Goal: Transaction & Acquisition: Purchase product/service

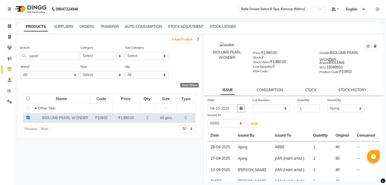
select select
select select "91964"
select select "67293"
click at [11, 39] on span at bounding box center [9, 37] width 9 height 6
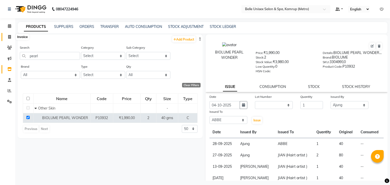
select select "7291"
select select "service"
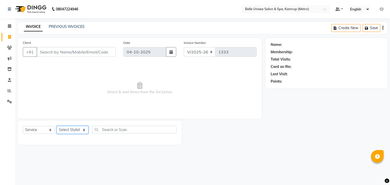
drag, startPoint x: 71, startPoint y: 129, endPoint x: 72, endPoint y: 57, distance: 72.6
click at [72, 57] on div "Client +91 Date 04-10-2025 Invoice Number V/2025 V/2025-26 1333 Select & add it…" at bounding box center [140, 91] width 252 height 107
select select "76986"
click at [57, 126] on select "Select Stylist ABBE Admin id Ajung [PERSON_NAME] UHD [PERSON_NAME] (Manager) AS…" at bounding box center [73, 130] width 32 height 8
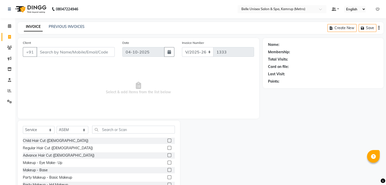
click at [116, 125] on div "Select Service Product Membership Package Voucher Prepaid Gift Card Select Styl…" at bounding box center [99, 158] width 162 height 75
click at [114, 128] on input "text" at bounding box center [133, 130] width 83 height 8
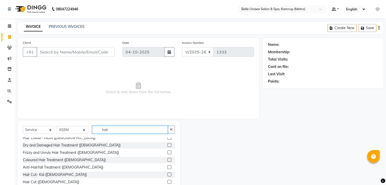
scroll to position [113, 0]
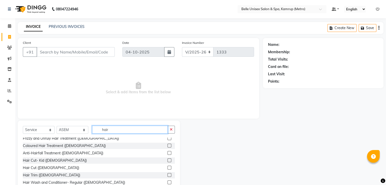
type input "hair"
click at [168, 169] on label at bounding box center [170, 168] width 4 height 4
click at [168, 169] on input "checkbox" at bounding box center [169, 168] width 3 height 3
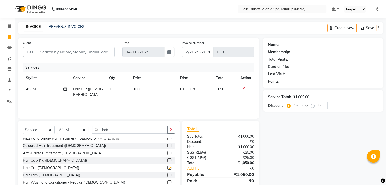
checkbox input "false"
click at [124, 133] on input "hair" at bounding box center [130, 130] width 76 height 8
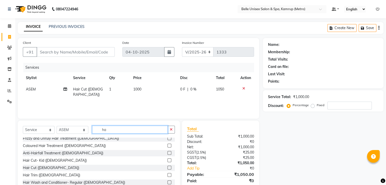
type input "h"
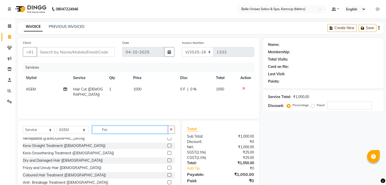
scroll to position [0, 0]
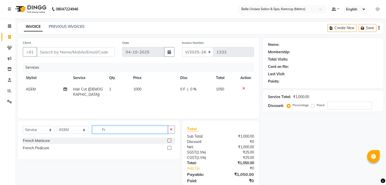
type input "F"
type input "f"
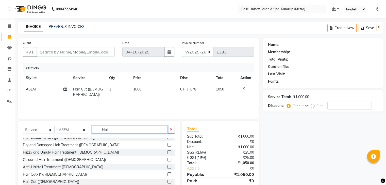
scroll to position [128, 0]
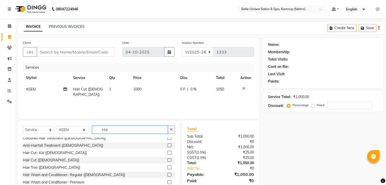
type input "Hai"
click at [168, 160] on label at bounding box center [170, 160] width 4 height 4
click at [168, 160] on input "checkbox" at bounding box center [169, 160] width 3 height 3
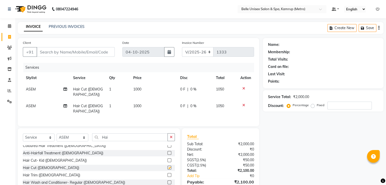
checkbox input "false"
click at [139, 104] on span "1000" at bounding box center [137, 106] width 8 height 5
select select "76986"
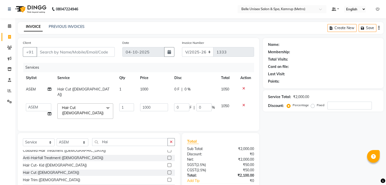
click at [158, 107] on td "1000" at bounding box center [154, 112] width 34 height 22
click at [157, 104] on input "1000" at bounding box center [154, 108] width 28 height 8
type input "1500"
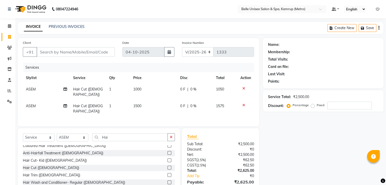
click at [159, 110] on div "Services Stylist Service Qty Price Disc Total Action ASEM Hair Cut (Female) 1 1…" at bounding box center [138, 92] width 231 height 58
click at [126, 134] on input "Hai" at bounding box center [130, 138] width 76 height 8
type input "H"
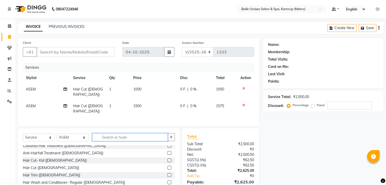
scroll to position [282, 0]
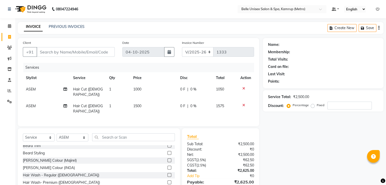
click at [90, 103] on td "Hair Cut ([DEMOGRAPHIC_DATA])" at bounding box center [88, 109] width 36 height 17
select select "76986"
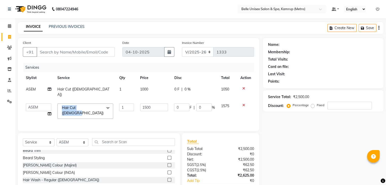
drag, startPoint x: 90, startPoint y: 103, endPoint x: 100, endPoint y: 98, distance: 11.0
click at [100, 104] on span "Hair Cut (Female) x" at bounding box center [85, 111] width 56 height 15
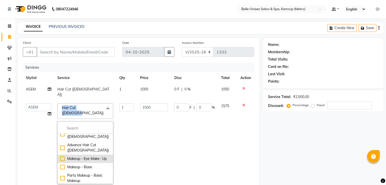
scroll to position [0, 0]
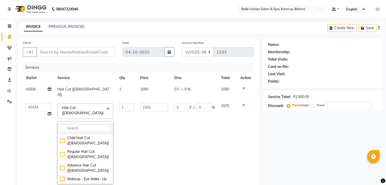
click at [81, 126] on input "multiselect-search" at bounding box center [85, 128] width 50 height 5
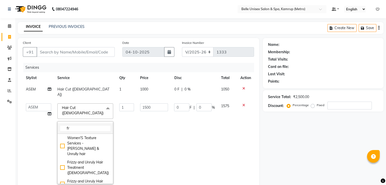
type input "f"
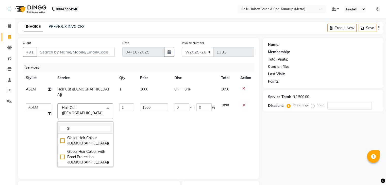
type input "g"
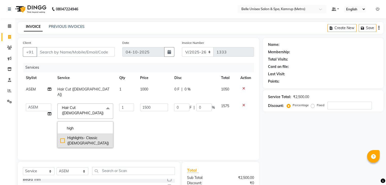
type input "high"
click at [87, 136] on div "Highlights- Classic ([DEMOGRAPHIC_DATA])" at bounding box center [85, 141] width 50 height 11
type input "4000"
checkbox input "true"
click at [155, 128] on td "4000" at bounding box center [154, 126] width 34 height 51
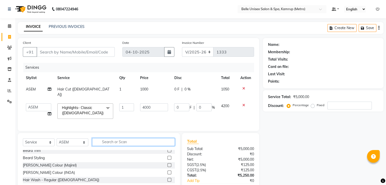
click at [115, 139] on input "text" at bounding box center [133, 142] width 83 height 8
click at [160, 105] on input "4000" at bounding box center [154, 108] width 28 height 8
type input "4"
type input "2500"
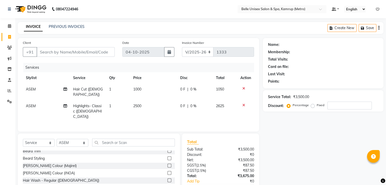
click at [155, 113] on div "Services Stylist Service Qty Price Disc Total Action ASEM Hair Cut (Female) 1 1…" at bounding box center [138, 95] width 231 height 64
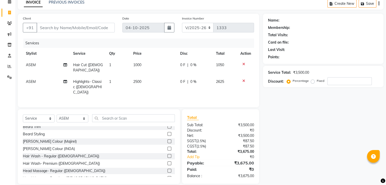
scroll to position [24, 0]
click at [127, 115] on input "text" at bounding box center [133, 119] width 83 height 8
click at [102, 114] on input "text" at bounding box center [133, 118] width 83 height 8
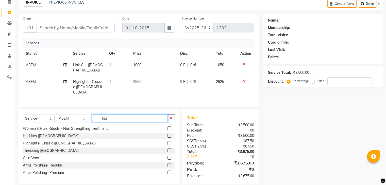
scroll to position [24, 0]
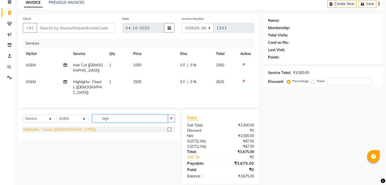
type input "high"
click at [58, 127] on div "Highlights- Classic ([DEMOGRAPHIC_DATA])" at bounding box center [59, 129] width 73 height 5
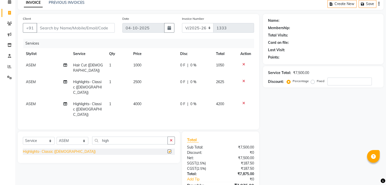
checkbox input "false"
click at [140, 102] on span "4000" at bounding box center [137, 104] width 8 height 5
select select "76986"
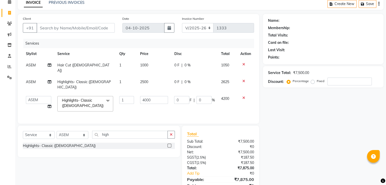
click at [100, 98] on span "Highlights- Classic (Female) x" at bounding box center [84, 103] width 46 height 11
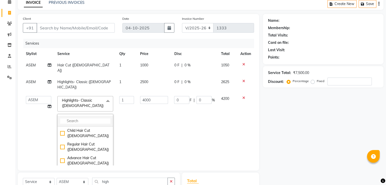
click at [88, 119] on input "multiselect-search" at bounding box center [85, 121] width 50 height 5
type input "stra"
click at [98, 140] on li "Straightening ([DEMOGRAPHIC_DATA])" at bounding box center [85, 147] width 55 height 14
checkbox input "true"
click at [153, 96] on input "4500" at bounding box center [154, 100] width 28 height 8
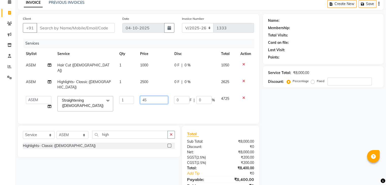
type input "4"
type input "1500"
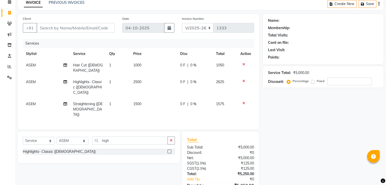
click at [154, 98] on td "1500" at bounding box center [153, 109] width 47 height 22
select select "76986"
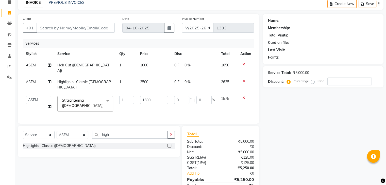
click at [159, 114] on div "Client +91 Date 04-10-2025 Invoice Number V/2025 V/2025-26 1333 Services Stylis…" at bounding box center [138, 69] width 241 height 110
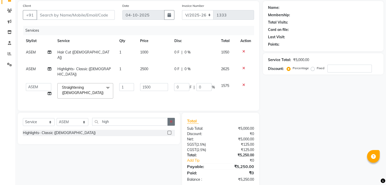
scroll to position [38, 0]
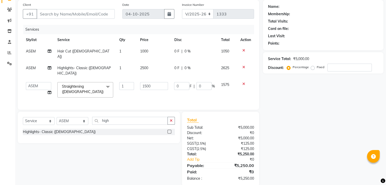
click at [221, 85] on td "1575" at bounding box center [227, 90] width 19 height 22
click at [226, 81] on td "1575" at bounding box center [227, 90] width 19 height 22
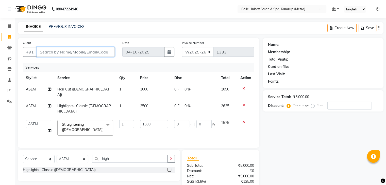
click at [76, 50] on input "Client" at bounding box center [76, 52] width 78 height 10
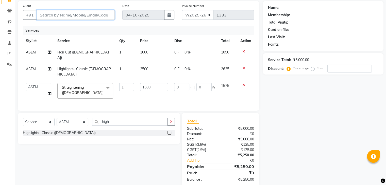
click at [48, 14] on input "Client" at bounding box center [76, 15] width 78 height 10
type input "8"
type input "0"
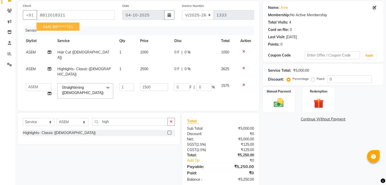
click at [61, 28] on ngb-highlight "88******21" at bounding box center [63, 26] width 21 height 5
type input "88******21"
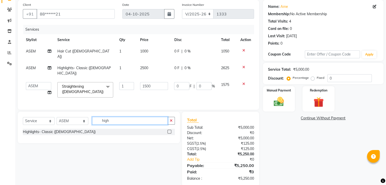
click at [151, 117] on input "high" at bounding box center [130, 121] width 76 height 8
type input "h"
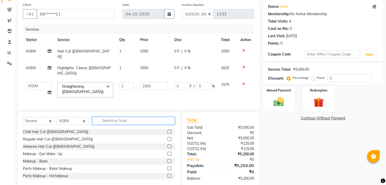
scroll to position [38, 0]
click at [278, 102] on img at bounding box center [278, 102] width 17 height 12
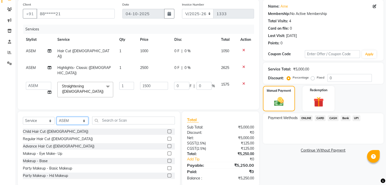
click at [64, 117] on select "Select Stylist ABBE Admin id Ajung [PERSON_NAME] UHD [PERSON_NAME] (Manager) AS…" at bounding box center [73, 121] width 32 height 8
select select "67293"
click at [57, 117] on select "Select Stylist ABBE Admin id Ajung [PERSON_NAME] UHD [PERSON_NAME] (Manager) AS…" at bounding box center [73, 121] width 32 height 8
click at [113, 117] on input "text" at bounding box center [133, 121] width 83 height 8
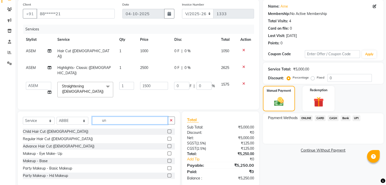
scroll to position [38, 0]
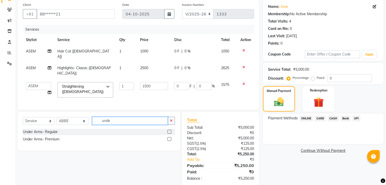
type input "unde"
click at [170, 130] on label at bounding box center [170, 132] width 4 height 4
click at [170, 130] on input "checkbox" at bounding box center [169, 131] width 3 height 3
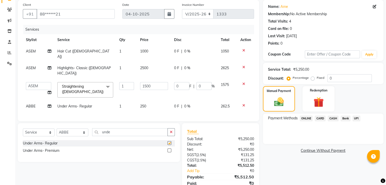
checkbox input "false"
click at [131, 128] on input "unde" at bounding box center [130, 132] width 76 height 8
type input "u"
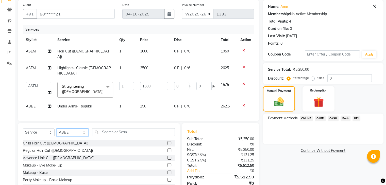
click at [84, 129] on select "Select Stylist ABBE Admin id Ajung [PERSON_NAME] UHD [PERSON_NAME] (Manager) AS…" at bounding box center [73, 133] width 32 height 8
select select "76986"
click at [57, 129] on select "Select Stylist ABBE Admin id Ajung [PERSON_NAME] UHD [PERSON_NAME] (Manager) AS…" at bounding box center [73, 133] width 32 height 8
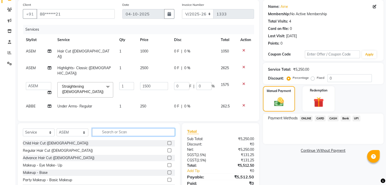
click at [120, 128] on input "text" at bounding box center [133, 132] width 83 height 8
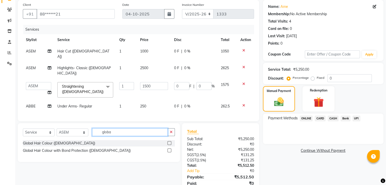
type input "globa"
click at [169, 141] on label at bounding box center [170, 143] width 4 height 4
click at [169, 142] on input "checkbox" at bounding box center [169, 143] width 3 height 3
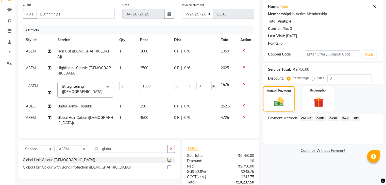
checkbox input "false"
click at [169, 166] on label at bounding box center [170, 168] width 4 height 4
click at [169, 166] on input "checkbox" at bounding box center [169, 167] width 3 height 3
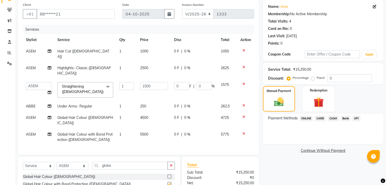
checkbox input "false"
click at [242, 132] on icon at bounding box center [243, 134] width 3 height 4
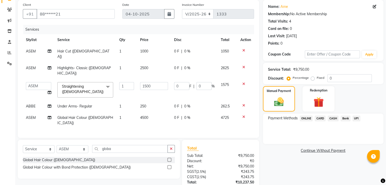
click at [149, 112] on td "4500" at bounding box center [154, 120] width 34 height 17
select select "76986"
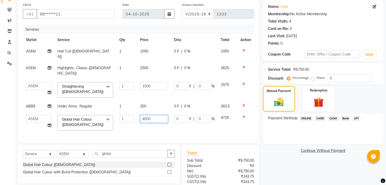
click at [155, 115] on input "4500" at bounding box center [154, 119] width 28 height 8
type input "4000"
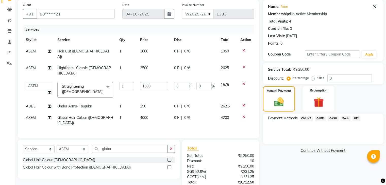
click at [157, 116] on div "Services Stylist Service Qty Price Disc Total Action ASEM Hair Cut (Female) 1 1…" at bounding box center [138, 79] width 231 height 108
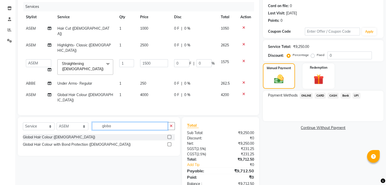
click at [121, 122] on input "globa" at bounding box center [130, 126] width 76 height 8
click at [322, 93] on span "CARD" at bounding box center [320, 96] width 11 height 6
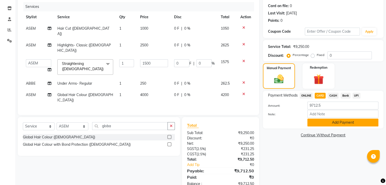
drag, startPoint x: 336, startPoint y: 128, endPoint x: 336, endPoint y: 122, distance: 6.1
click at [336, 122] on div "Payment Methods ONLINE CARD CASH Bank UPI Amount: 9712.5 Note: Add Payment" at bounding box center [323, 110] width 121 height 38
click at [336, 122] on button "Add Payment" at bounding box center [342, 123] width 71 height 8
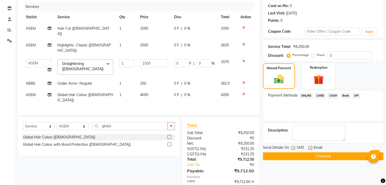
click at [322, 155] on button "Checkout" at bounding box center [323, 157] width 121 height 8
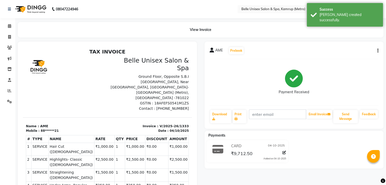
scroll to position [50, 0]
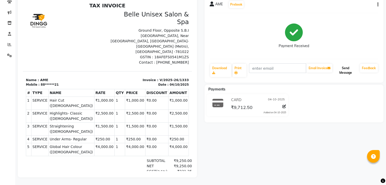
click at [348, 67] on button "Send Message" at bounding box center [345, 70] width 25 height 13
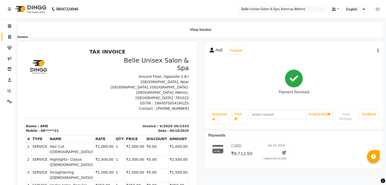
click at [9, 38] on icon at bounding box center [9, 37] width 3 height 4
select select "service"
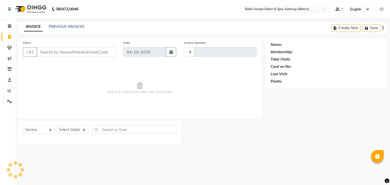
type input "1334"
select select "7291"
click at [77, 125] on div "Select Service Product Membership Package Voucher Prepaid Gift Card Select Styl…" at bounding box center [100, 133] width 164 height 24
click at [78, 132] on select "Select Stylist ABBE Admin id Ajung ALEX UHD Anny (Manager) ASEM COUNTER SALE IM…" at bounding box center [73, 130] width 32 height 8
select select "88545"
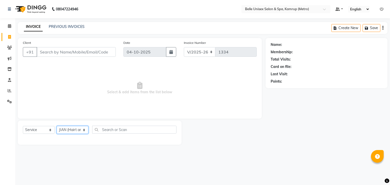
click at [57, 126] on select "Select Stylist ABBE Admin id Ajung ALEX UHD Anny (Manager) ASEM COUNTER SALE IM…" at bounding box center [73, 130] width 32 height 8
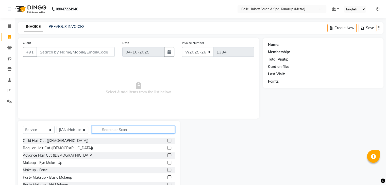
click at [106, 130] on input "text" at bounding box center [133, 130] width 83 height 8
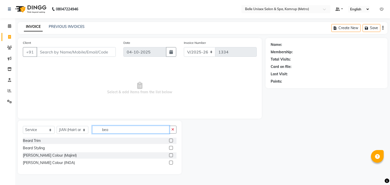
type input "bea"
click at [172, 163] on label at bounding box center [171, 163] width 4 height 4
click at [172, 163] on input "checkbox" at bounding box center [170, 162] width 3 height 3
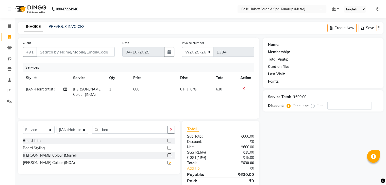
checkbox input "false"
click at [124, 125] on div "Select Service Product Membership Package Voucher Prepaid Gift Card Select Styl…" at bounding box center [99, 148] width 162 height 54
click at [124, 128] on input "bea" at bounding box center [130, 130] width 76 height 8
type input "b"
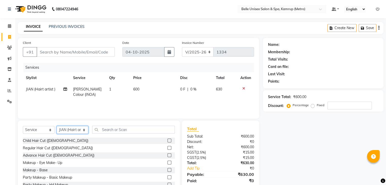
click at [79, 127] on select "Select Stylist ABBE Admin id Ajung ALEX UHD Anny (Manager) ASEM COUNTER SALE IM…" at bounding box center [73, 130] width 32 height 8
click at [108, 128] on input "text" at bounding box center [133, 130] width 83 height 8
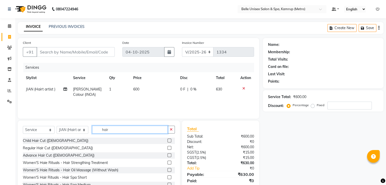
type input "hair"
click at [168, 148] on label at bounding box center [170, 148] width 4 height 4
click at [168, 148] on input "checkbox" at bounding box center [169, 148] width 3 height 3
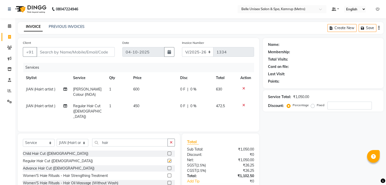
checkbox input "false"
click at [135, 139] on input "hair" at bounding box center [130, 143] width 76 height 8
type input "h"
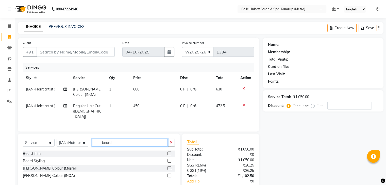
type input "beard"
click at [169, 153] on label at bounding box center [170, 154] width 4 height 4
click at [169, 153] on input "checkbox" at bounding box center [169, 153] width 3 height 3
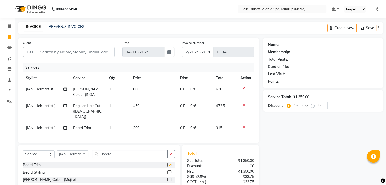
checkbox input "false"
click at [130, 156] on input "beard" at bounding box center [130, 154] width 76 height 8
type input "b"
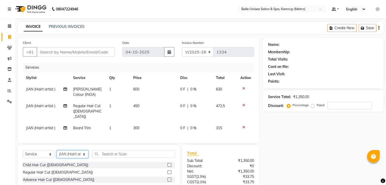
drag, startPoint x: 74, startPoint y: 155, endPoint x: 79, endPoint y: 117, distance: 38.4
click at [79, 117] on div "Client +91 Date 04-10-2025 Invoice Number V/2025 V/2025-26 1334 Services Stylis…" at bounding box center [138, 129] width 249 height 182
select select "82274"
click at [57, 151] on select "Select Stylist ABBE Admin id Ajung ALEX UHD Anny (Manager) ASEM COUNTER SALE IM…" at bounding box center [73, 155] width 32 height 8
click at [110, 150] on input "text" at bounding box center [133, 154] width 83 height 8
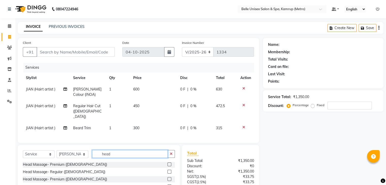
scroll to position [4, 0]
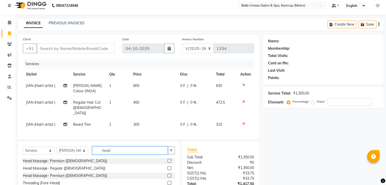
type input "head"
click at [168, 167] on label at bounding box center [170, 169] width 4 height 4
click at [168, 167] on input "checkbox" at bounding box center [169, 168] width 3 height 3
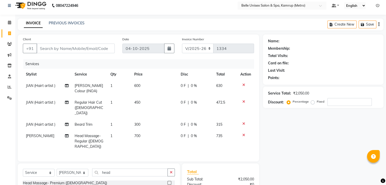
checkbox input "false"
click at [135, 169] on input "head" at bounding box center [130, 173] width 76 height 8
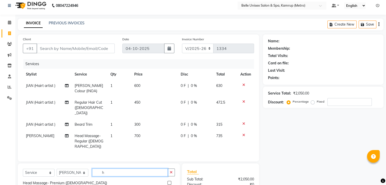
scroll to position [214, 0]
type input "h"
click at [243, 85] on icon at bounding box center [243, 85] width 3 height 4
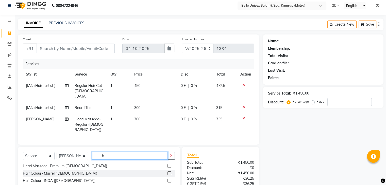
click at [110, 152] on input "h" at bounding box center [130, 156] width 76 height 8
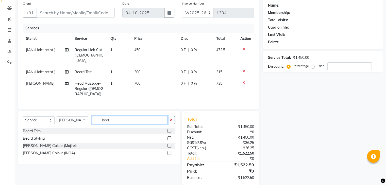
scroll to position [41, 0]
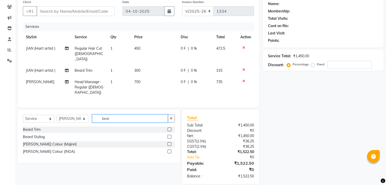
type input "bear"
click at [168, 150] on label at bounding box center [170, 152] width 4 height 4
click at [168, 150] on input "checkbox" at bounding box center [169, 151] width 3 height 3
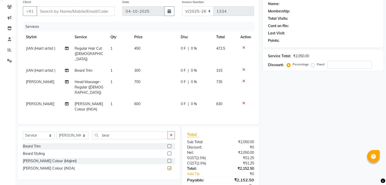
checkbox input "false"
click at [135, 132] on input "bear" at bounding box center [130, 136] width 76 height 8
type input "b"
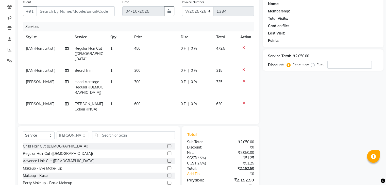
click at [141, 98] on td "600" at bounding box center [154, 106] width 46 height 17
select select "82274"
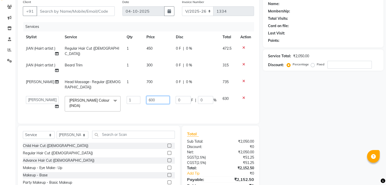
click at [154, 102] on input "600" at bounding box center [157, 100] width 23 height 8
type input "6"
type input "130"
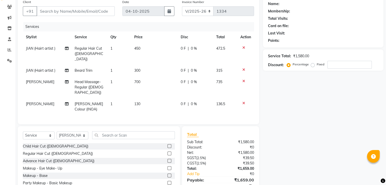
click at [159, 109] on div "Services Stylist Service Qty Price Disc Total Action JIAN (Hairt artist ) Regul…" at bounding box center [138, 70] width 231 height 97
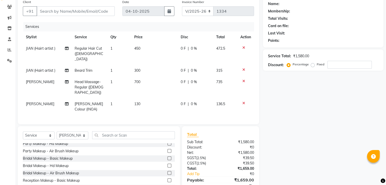
scroll to position [0, 0]
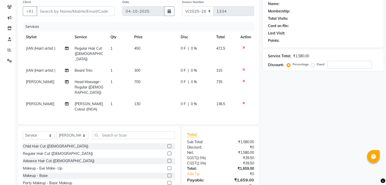
click at [138, 102] on span "130" at bounding box center [137, 104] width 6 height 5
select select "82274"
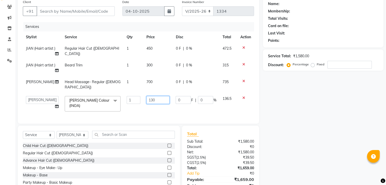
click at [166, 97] on input "130" at bounding box center [157, 100] width 23 height 8
type input "1"
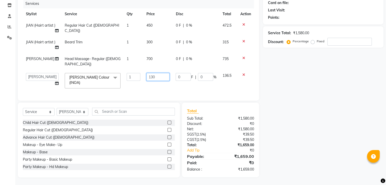
click at [160, 76] on input "130" at bounding box center [157, 77] width 23 height 8
type input "1"
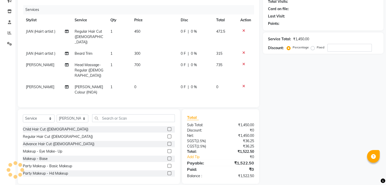
scroll to position [0, 0]
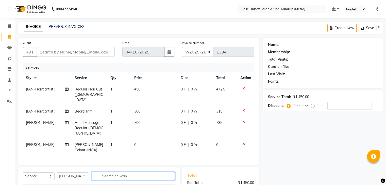
click at [108, 172] on input "text" at bounding box center [133, 176] width 83 height 8
click at [134, 143] on span "0" at bounding box center [135, 145] width 2 height 5
select select "82274"
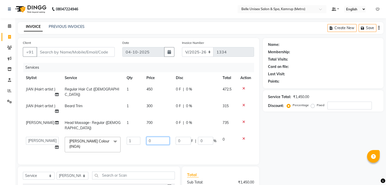
click at [150, 139] on input "0" at bounding box center [157, 141] width 23 height 8
type input "100"
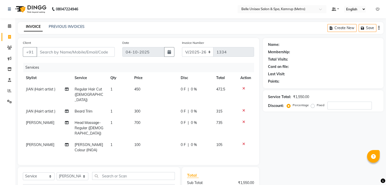
click at [165, 153] on div "Services Stylist Service Qty Price Disc Total Action JIAN (Hairt artist ) Regul…" at bounding box center [138, 111] width 231 height 97
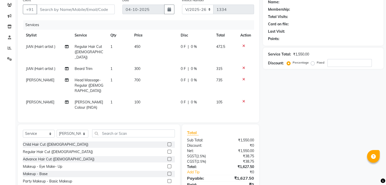
scroll to position [43, 0]
click at [139, 100] on span "100" at bounding box center [137, 102] width 6 height 5
select select "82274"
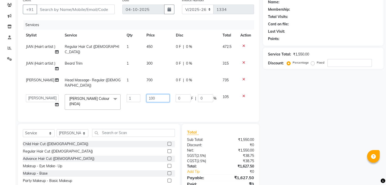
click at [157, 95] on input "100" at bounding box center [157, 98] width 23 height 8
type input "123"
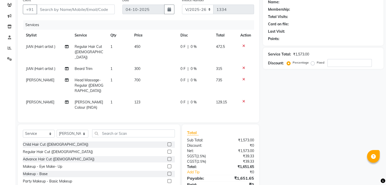
click at [162, 107] on div "Services Stylist Service Qty Price Disc Total Action JIAN (Hairt artist ) Regul…" at bounding box center [138, 68] width 231 height 97
click at [139, 97] on td "123" at bounding box center [154, 105] width 46 height 17
select select "82274"
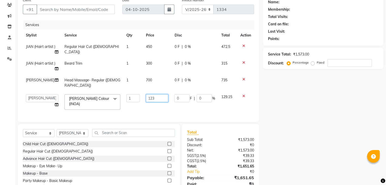
click at [151, 96] on input "123" at bounding box center [157, 98] width 23 height 8
type input "124"
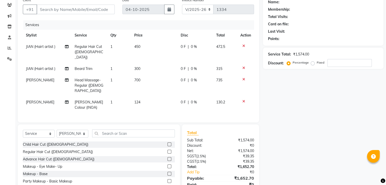
click at [169, 106] on div "Services Stylist Service Qty Price Disc Total Action JIAN (Hairt artist ) Regul…" at bounding box center [138, 68] width 231 height 97
click at [124, 97] on td "1" at bounding box center [119, 105] width 24 height 17
select select "82274"
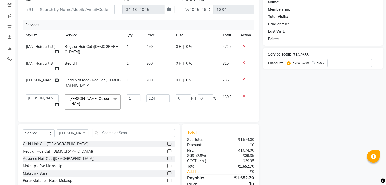
click at [124, 109] on td "1" at bounding box center [134, 102] width 20 height 22
click at [125, 105] on td "1" at bounding box center [134, 102] width 20 height 22
click at [65, 12] on input "Client" at bounding box center [76, 10] width 78 height 10
click at [244, 80] on icon at bounding box center [243, 80] width 3 height 4
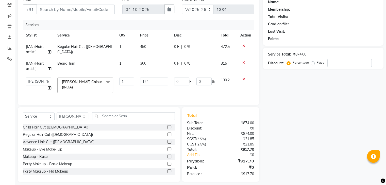
click at [243, 80] on icon at bounding box center [243, 80] width 3 height 4
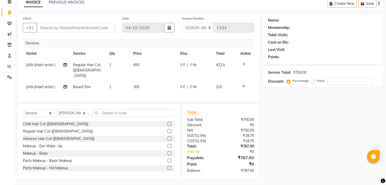
click at [245, 85] on div at bounding box center [245, 87] width 11 height 4
click at [244, 62] on icon at bounding box center [243, 64] width 3 height 4
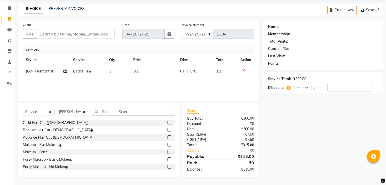
click at [244, 70] on icon at bounding box center [243, 71] width 3 height 4
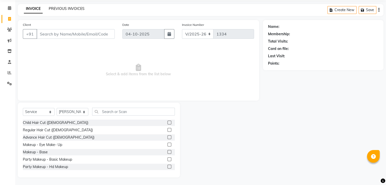
click at [72, 8] on link "PREVIOUS INVOICES" at bounding box center [67, 8] width 36 height 5
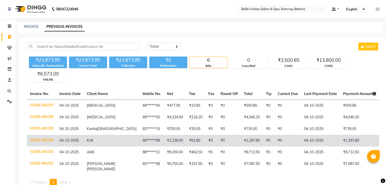
scroll to position [16, 0]
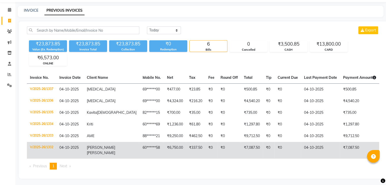
click at [186, 147] on td "₹337.50" at bounding box center [195, 150] width 19 height 17
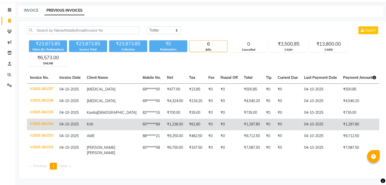
click at [218, 126] on td "₹0" at bounding box center [229, 125] width 23 height 12
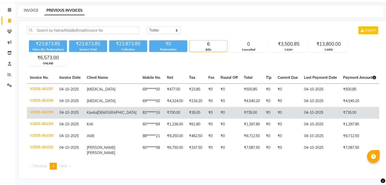
click at [241, 114] on td "₹735.00" at bounding box center [252, 113] width 22 height 12
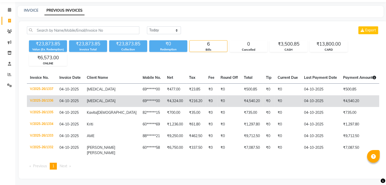
click at [241, 102] on td "₹4,540.20" at bounding box center [252, 101] width 22 height 12
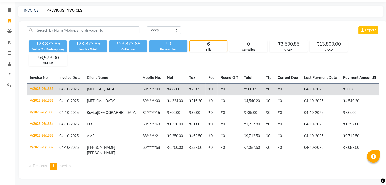
click at [241, 92] on td "₹500.85" at bounding box center [252, 90] width 22 height 12
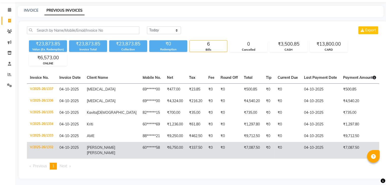
click at [241, 146] on td "₹7,087.50" at bounding box center [252, 150] width 22 height 17
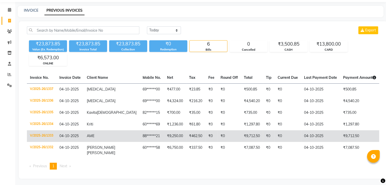
click at [241, 137] on td "₹9,712.50" at bounding box center [252, 136] width 22 height 12
click at [241, 138] on td "₹9,712.50" at bounding box center [252, 136] width 22 height 12
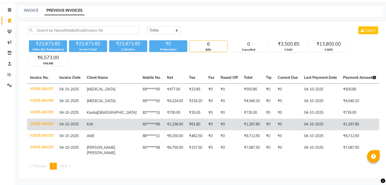
click at [205, 123] on td "₹0" at bounding box center [211, 125] width 12 height 12
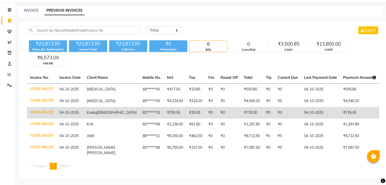
click at [241, 111] on td "₹735.00" at bounding box center [252, 113] width 22 height 12
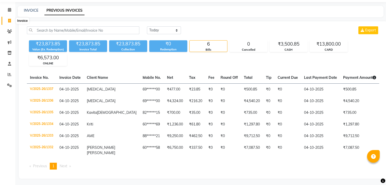
click at [9, 22] on icon at bounding box center [9, 21] width 3 height 4
select select "service"
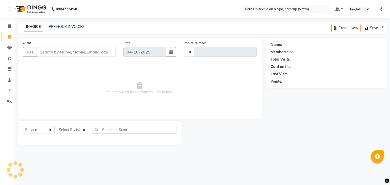
type input "1338"
select select "7291"
click at [78, 127] on select "Select Stylist ABBE Admin id Ajung ALEX UHD Anny (Manager) ASEM COUNTER SALE IM…" at bounding box center [73, 130] width 32 height 8
select select "76986"
click at [57, 126] on select "Select Stylist ABBE Admin id Ajung ALEX UHD Anny (Manager) ASEM COUNTER SALE IM…" at bounding box center [73, 130] width 32 height 8
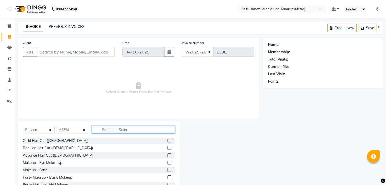
click at [111, 133] on input "text" at bounding box center [133, 130] width 83 height 8
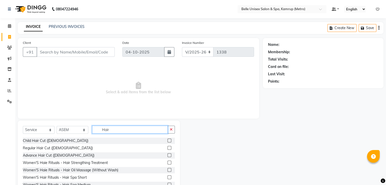
type input "Hair"
click at [168, 149] on label at bounding box center [170, 148] width 4 height 4
click at [168, 149] on input "checkbox" at bounding box center [169, 148] width 3 height 3
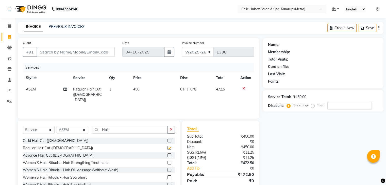
checkbox input "false"
click at [133, 132] on input "Hair" at bounding box center [130, 130] width 76 height 8
type input "H"
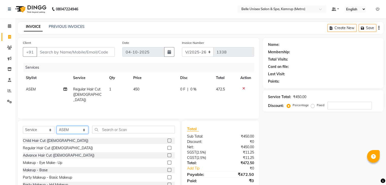
click at [79, 129] on select "Select Stylist ABBE Admin id Ajung ALEX UHD Anny (Manager) ASEM COUNTER SALE IM…" at bounding box center [73, 130] width 32 height 8
select select "88545"
click at [57, 126] on select "Select Stylist ABBE Admin id Ajung ALEX UHD Anny (Manager) ASEM COUNTER SALE IM…" at bounding box center [73, 130] width 32 height 8
click at [115, 129] on input "text" at bounding box center [133, 130] width 83 height 8
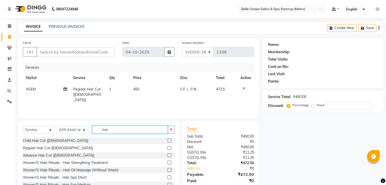
type input "hair"
click at [168, 149] on label at bounding box center [170, 148] width 4 height 4
click at [168, 149] on input "checkbox" at bounding box center [169, 148] width 3 height 3
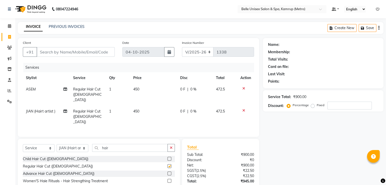
checkbox input "false"
click at [124, 144] on input "hair" at bounding box center [130, 148] width 76 height 8
type input "h"
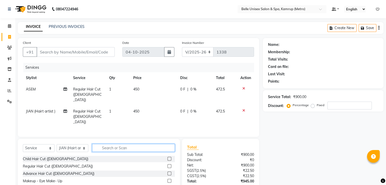
scroll to position [30, 0]
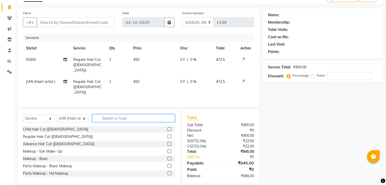
click at [106, 114] on input "text" at bounding box center [133, 118] width 83 height 8
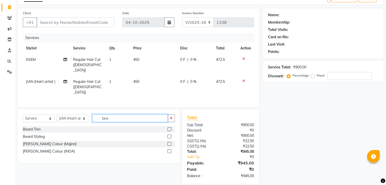
scroll to position [29, 0]
type input "bear"
click at [169, 128] on label at bounding box center [170, 130] width 4 height 4
click at [169, 128] on input "checkbox" at bounding box center [169, 129] width 3 height 3
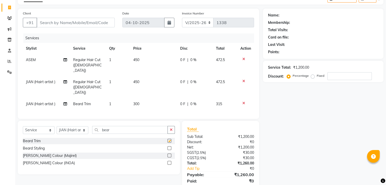
checkbox input "false"
click at [81, 126] on select "Select Stylist ABBE Admin id Ajung ALEX UHD Anny (Manager) ASEM COUNTER SALE IM…" at bounding box center [73, 130] width 32 height 8
select select "76986"
click at [57, 126] on select "Select Stylist ABBE Admin id Ajung ALEX UHD Anny (Manager) ASEM COUNTER SALE IM…" at bounding box center [73, 130] width 32 height 8
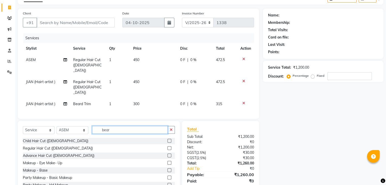
click at [127, 126] on input "bear" at bounding box center [130, 130] width 76 height 8
type input "b"
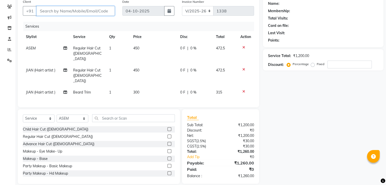
click at [83, 10] on input "Client" at bounding box center [76, 11] width 78 height 10
type input "9"
type input "0"
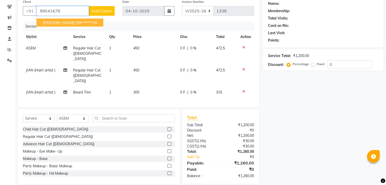
click at [76, 23] on ngb-highlight "99******16" at bounding box center [86, 22] width 21 height 5
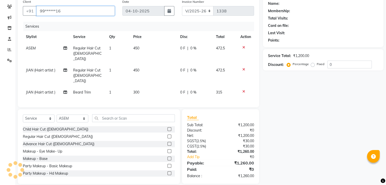
type input "99******16"
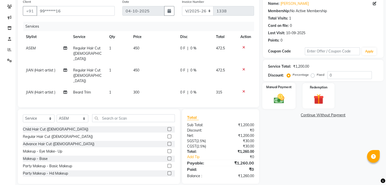
click at [287, 96] on img at bounding box center [278, 99] width 17 height 12
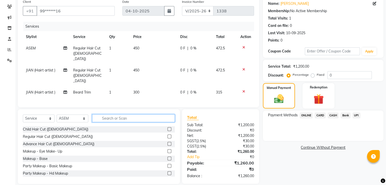
click at [128, 114] on input "text" at bounding box center [133, 118] width 83 height 8
click at [336, 114] on span "CASH" at bounding box center [333, 116] width 11 height 6
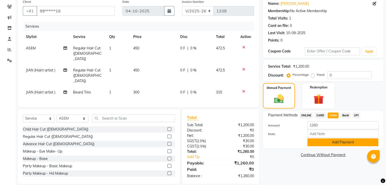
click at [332, 145] on button "Add Payment" at bounding box center [342, 143] width 71 height 8
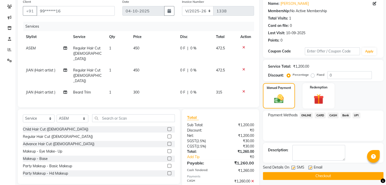
scroll to position [59, 0]
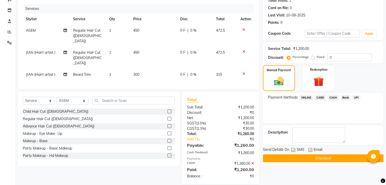
click at [320, 158] on button "Checkout" at bounding box center [323, 159] width 121 height 8
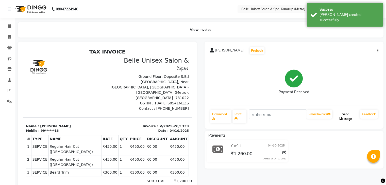
click at [350, 119] on button "Send Message" at bounding box center [345, 116] width 25 height 13
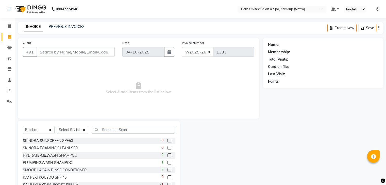
select select "7291"
select select "product"
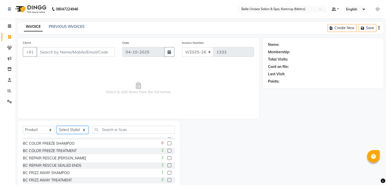
click at [75, 130] on select "Select Stylist ABBE Admin id Ajung [PERSON_NAME] UHD [PERSON_NAME] (Manager) AS…" at bounding box center [73, 130] width 32 height 8
select select "88545"
click at [57, 126] on select "Select Stylist ABBE Admin id Ajung ALEX UHD Anny (Manager) ASEM COUNTER SALE IM…" at bounding box center [73, 130] width 32 height 8
click at [111, 132] on input "text" at bounding box center [133, 130] width 83 height 8
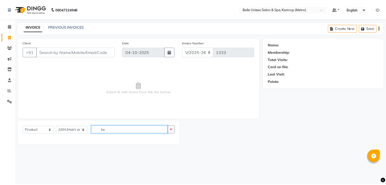
scroll to position [0, 0]
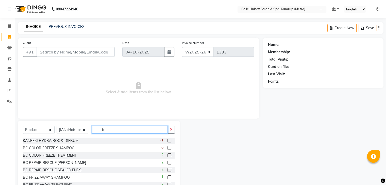
click at [125, 130] on input "b" at bounding box center [130, 130] width 76 height 8
type input "b"
click at [43, 127] on select "Select Service Product Membership Package Voucher Prepaid Gift Card" at bounding box center [39, 130] width 32 height 8
select select "service"
click at [23, 126] on select "Select Service Product Membership Package Voucher Prepaid Gift Card" at bounding box center [39, 130] width 32 height 8
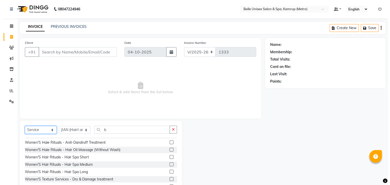
scroll to position [110, 0]
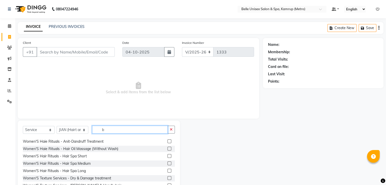
click at [119, 129] on input "b" at bounding box center [130, 130] width 76 height 8
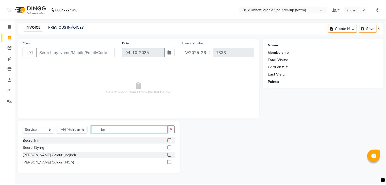
scroll to position [0, 0]
type input "bea"
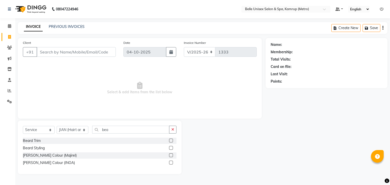
click at [171, 163] on label at bounding box center [171, 163] width 4 height 4
click at [171, 163] on input "checkbox" at bounding box center [170, 162] width 3 height 3
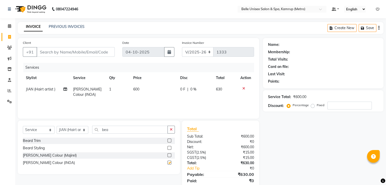
checkbox input "false"
click at [142, 129] on input "bea" at bounding box center [130, 130] width 76 height 8
type input "b"
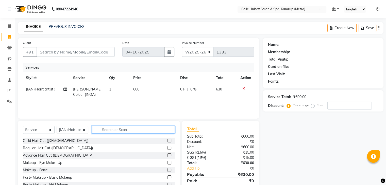
scroll to position [18, 0]
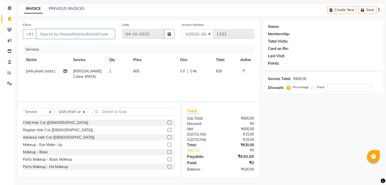
click at [103, 36] on input "Client" at bounding box center [76, 34] width 78 height 10
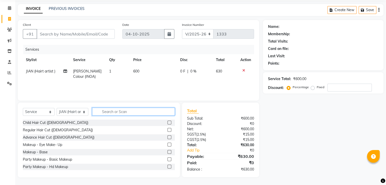
click at [128, 112] on input "text" at bounding box center [133, 112] width 83 height 8
click at [103, 112] on input "text" at bounding box center [133, 112] width 83 height 8
click at [104, 114] on input "text" at bounding box center [133, 112] width 83 height 8
click at [106, 107] on div "Select Service Product Membership Package Voucher Prepaid Gift Card Select Styl…" at bounding box center [99, 140] width 162 height 75
click at [106, 116] on div "Select Service Product Membership Package Voucher Prepaid Gift Card Select Styl…" at bounding box center [99, 114] width 152 height 12
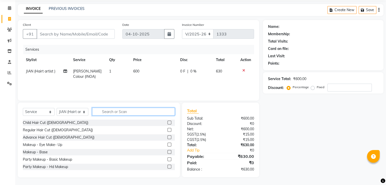
click at [108, 112] on input "text" at bounding box center [133, 112] width 83 height 8
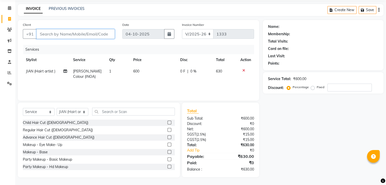
click at [89, 37] on input "Client" at bounding box center [76, 34] width 78 height 10
click at [141, 73] on td "600" at bounding box center [153, 74] width 47 height 17
select select "88545"
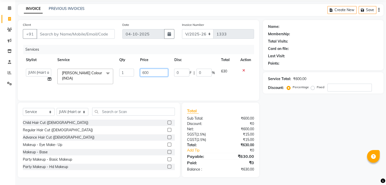
click at [152, 73] on input "600" at bounding box center [154, 73] width 28 height 8
type input "6"
type input "500"
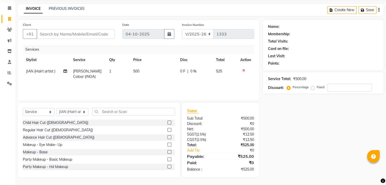
click at [161, 81] on td "500" at bounding box center [153, 74] width 47 height 17
select select "88545"
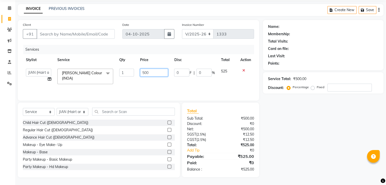
click at [163, 73] on input "500" at bounding box center [154, 73] width 28 height 8
type input "5"
type input "600"
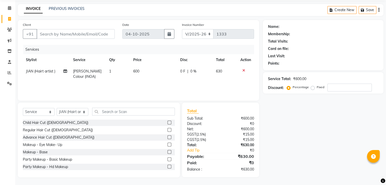
click at [192, 84] on div "Services Stylist Service Qty Price Disc Total Action JIAN (Hairt artist ) Beard…" at bounding box center [138, 70] width 231 height 51
click at [138, 72] on span "600" at bounding box center [136, 71] width 6 height 5
select select "88545"
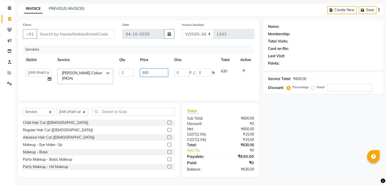
click at [151, 72] on input "600" at bounding box center [154, 73] width 28 height 8
type input "6"
type input "500"
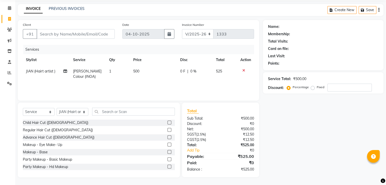
click at [187, 77] on td "0 F | 0 %" at bounding box center [195, 74] width 36 height 17
select select "88545"
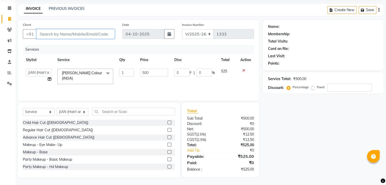
click at [85, 33] on input "Client" at bounding box center [76, 34] width 78 height 10
click at [177, 85] on div "Services Stylist Service Qty Price Disc Total Action ABBE Admin id Ajung ALEX U…" at bounding box center [138, 70] width 231 height 51
click at [154, 71] on input "500" at bounding box center [154, 73] width 28 height 8
type input "5"
type input "600"
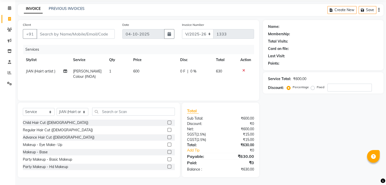
click at [175, 90] on div "Services Stylist Service Qty Price Disc Total Action JIAN (Hairt artist ) Beard…" at bounding box center [138, 70] width 231 height 51
click at [122, 108] on input "text" at bounding box center [133, 112] width 83 height 8
click at [139, 73] on span "600" at bounding box center [136, 71] width 6 height 5
select select "88545"
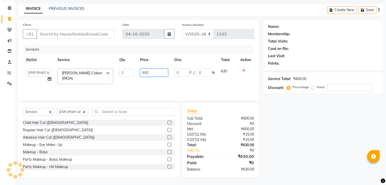
click at [154, 73] on input "600" at bounding box center [154, 73] width 28 height 8
type input "6"
type input "458"
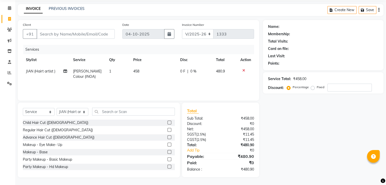
click td "458"
select select "88545"
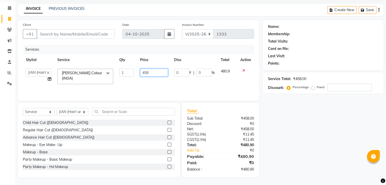
click input "458"
type input "460"
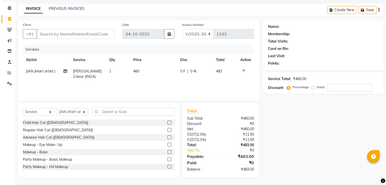
click td "460"
select select "88545"
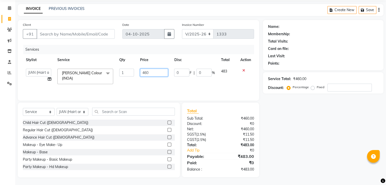
click input "460"
type input "470"
click td "470"
select select "88545"
click input "470"
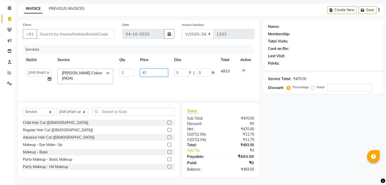
type input "477"
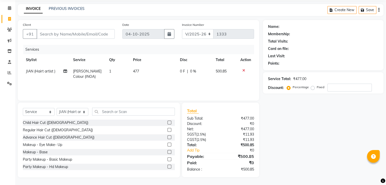
click div "Services Stylist Service Qty Price Disc Total Action JIAN (Hairt artist ) Beard…"
click input "Client"
type input "6"
type input "0"
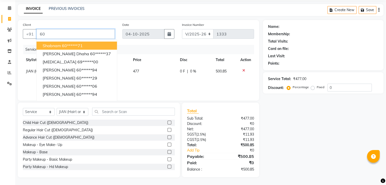
type input "6"
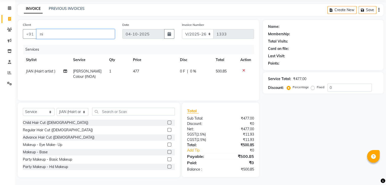
type input "n"
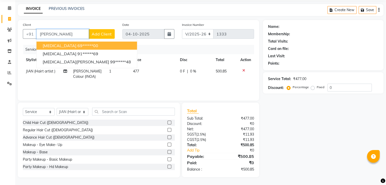
click button "Nikita 69******00"
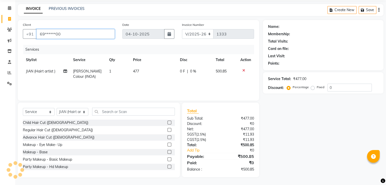
type input "69******00"
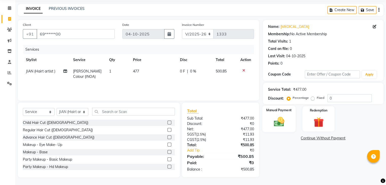
click img
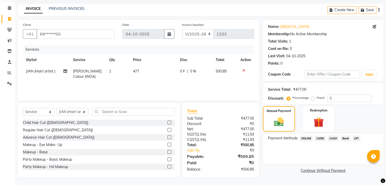
click span "ONLINE"
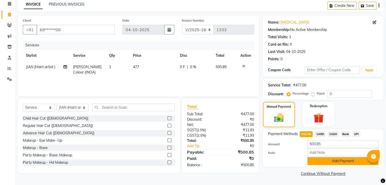
scroll to position [22, 0]
click button "Add Payment"
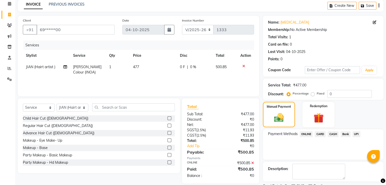
scroll to position [43, 0]
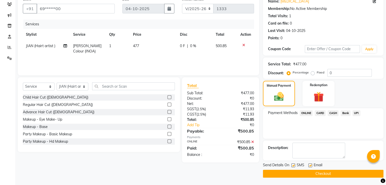
click button "Checkout"
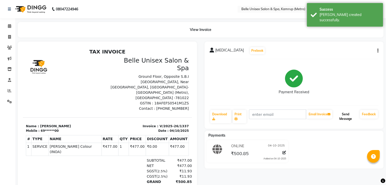
click button "Send Message"
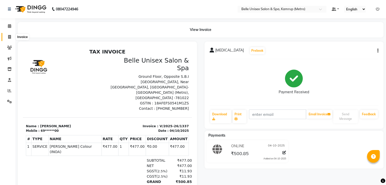
click icon
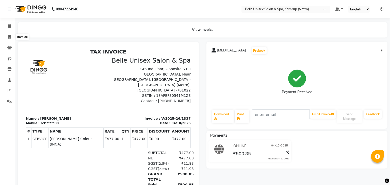
select select "7291"
select select "service"
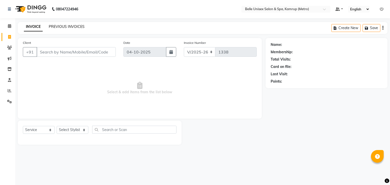
click link "PREVIOUS INVOICES"
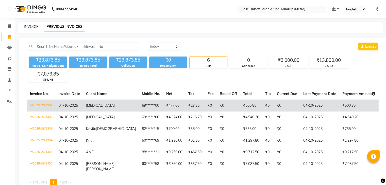
click td "₹0"
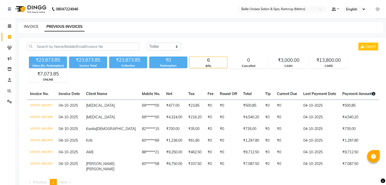
click link "INVOICE"
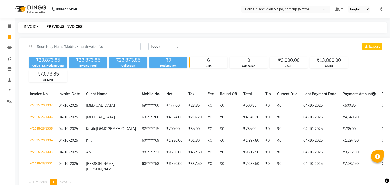
select select "service"
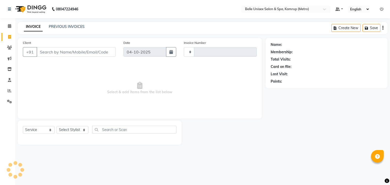
type input "1338"
select select "7291"
click select "Select Stylist ABBE Admin id Ajung ALEX UHD Anny (Manager) ASEM COUNTER SALE IM…"
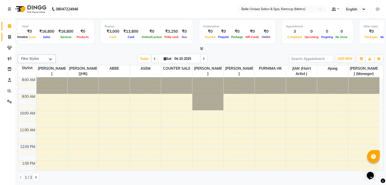
click at [12, 36] on span at bounding box center [9, 37] width 9 height 6
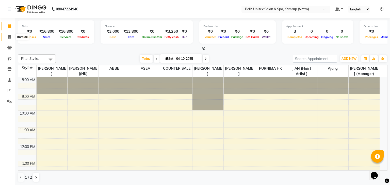
select select "7291"
select select "service"
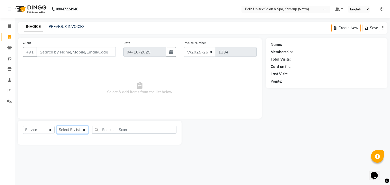
click at [79, 129] on select "Select Stylist ABBE Admin id Ajung [PERSON_NAME] UHD [PERSON_NAME] (Manager) AS…" at bounding box center [73, 130] width 32 height 8
select select "67293"
click at [57, 126] on select "Select Stylist ABBE Admin id Ajung [PERSON_NAME] UHD [PERSON_NAME] (Manager) AS…" at bounding box center [73, 130] width 32 height 8
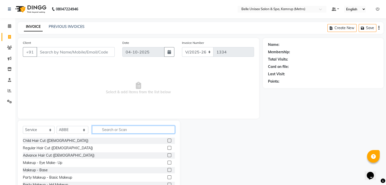
click at [110, 132] on input "text" at bounding box center [133, 130] width 83 height 8
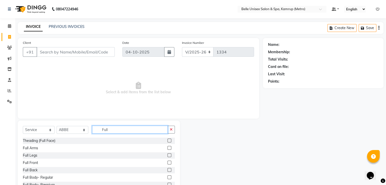
type input "Full"
click at [168, 149] on label at bounding box center [170, 148] width 4 height 4
click at [168, 149] on input "checkbox" at bounding box center [169, 148] width 3 height 3
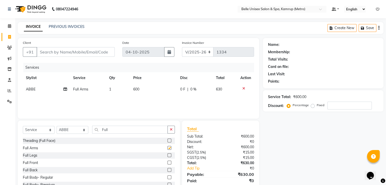
checkbox input "false"
click at [125, 129] on input "Full" at bounding box center [130, 130] width 76 height 8
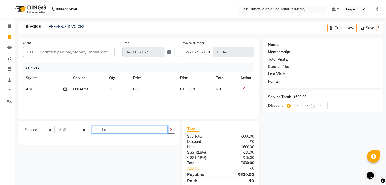
type input "F"
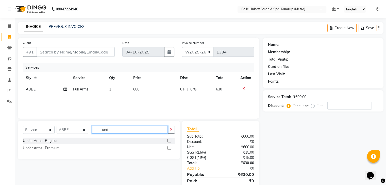
type input "und"
click at [169, 147] on label at bounding box center [170, 148] width 4 height 4
click at [169, 147] on input "checkbox" at bounding box center [169, 148] width 3 height 3
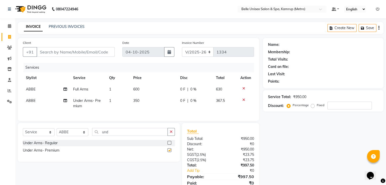
checkbox input "false"
click at [136, 136] on input "und" at bounding box center [130, 132] width 76 height 8
type input "u"
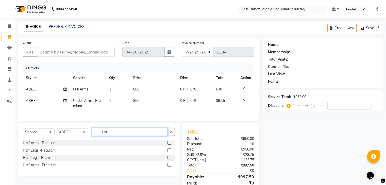
type input "Hal"
click at [169, 160] on label at bounding box center [170, 158] width 4 height 4
click at [169, 160] on input "checkbox" at bounding box center [169, 157] width 3 height 3
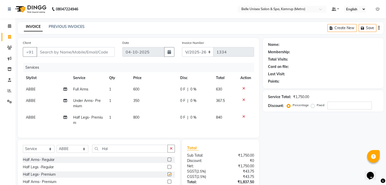
checkbox input "false"
click at [134, 153] on input "Hal" at bounding box center [130, 149] width 76 height 8
type input "H"
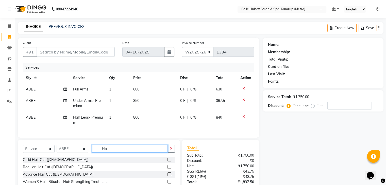
type input "H"
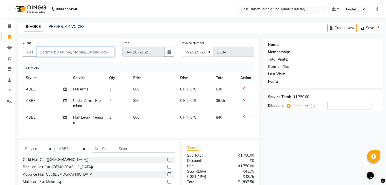
click at [58, 52] on input "Client" at bounding box center [76, 52] width 78 height 10
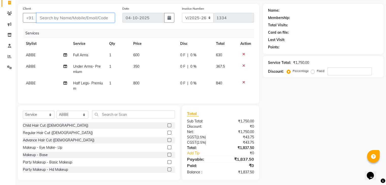
scroll to position [41, 0]
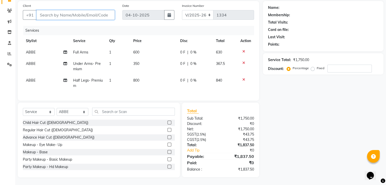
click at [58, 10] on input "Client" at bounding box center [76, 15] width 78 height 10
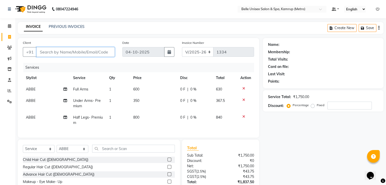
click at [55, 52] on input "Client" at bounding box center [76, 52] width 78 height 10
type input "6"
type input "0"
type input "6913004600"
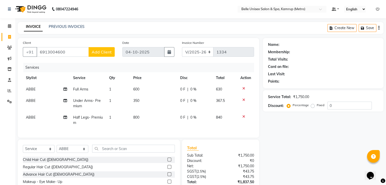
click at [103, 54] on span "Add Client" at bounding box center [102, 52] width 20 height 5
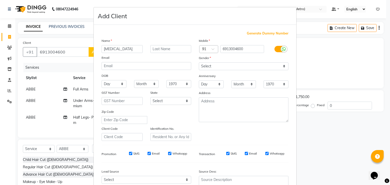
type input "[MEDICAL_DATA]"
click at [211, 68] on select "Select Male Female Other Prefer Not To Say" at bounding box center [244, 66] width 90 height 8
select select "female"
click at [199, 63] on select "Select Male Female Other Prefer Not To Say" at bounding box center [244, 66] width 90 height 8
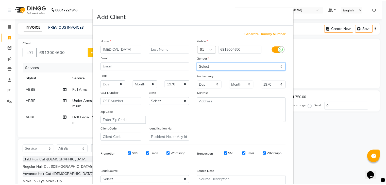
scroll to position [52, 0]
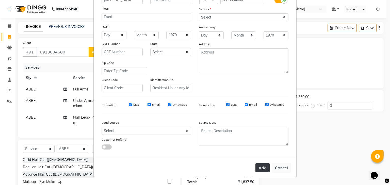
click at [259, 169] on button "Add" at bounding box center [262, 167] width 14 height 9
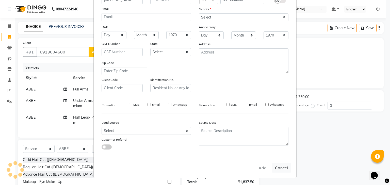
type input "69******00"
select select
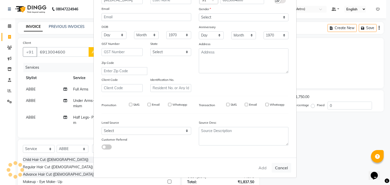
select select
checkbox input "false"
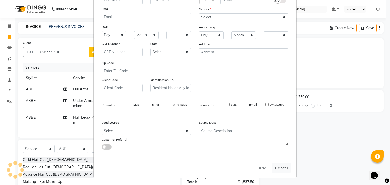
checkbox input "false"
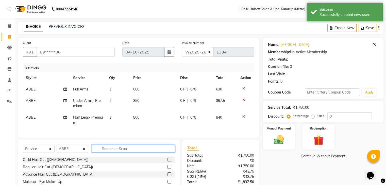
click at [109, 153] on input "text" at bounding box center [133, 149] width 83 height 8
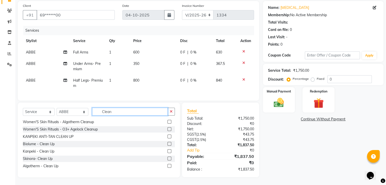
scroll to position [41, 0]
type input "Clean"
click at [168, 143] on label at bounding box center [170, 144] width 4 height 4
click at [168, 143] on input "checkbox" at bounding box center [169, 144] width 3 height 3
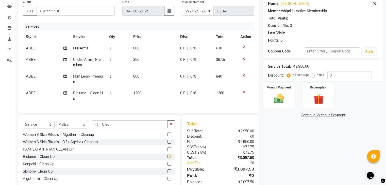
checkbox input "false"
click at [125, 128] on input "Clean" at bounding box center [130, 125] width 76 height 8
type input "C"
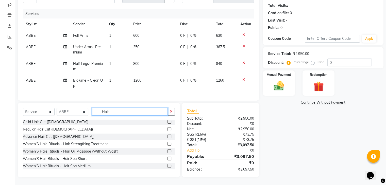
scroll to position [0, 0]
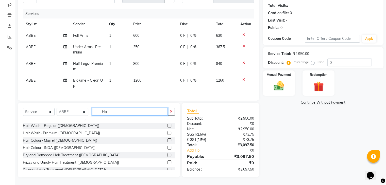
type input "H"
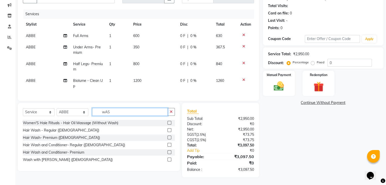
scroll to position [58, 0]
type input "wASH"
click at [169, 144] on label at bounding box center [170, 145] width 4 height 4
click at [169, 144] on input "checkbox" at bounding box center [169, 145] width 3 height 3
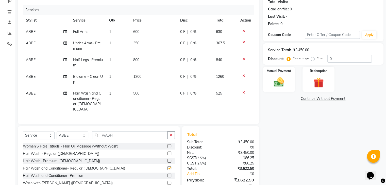
checkbox input "false"
click at [123, 133] on input "wASH" at bounding box center [130, 136] width 76 height 8
type input "w"
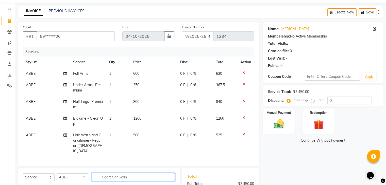
scroll to position [80, 0]
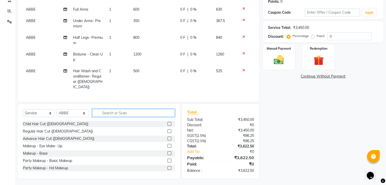
click at [112, 109] on input "text" at bounding box center [133, 113] width 83 height 8
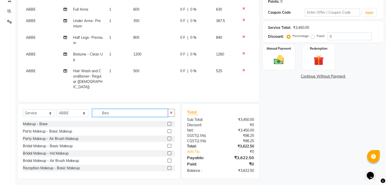
scroll to position [80, 0]
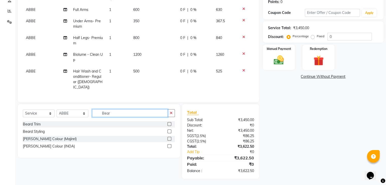
type input "Bear"
click at [169, 123] on label at bounding box center [170, 124] width 4 height 4
click at [169, 123] on input "checkbox" at bounding box center [169, 124] width 3 height 3
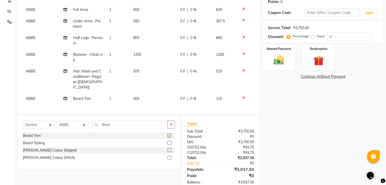
checkbox input "false"
click at [139, 96] on span "300" at bounding box center [136, 98] width 6 height 5
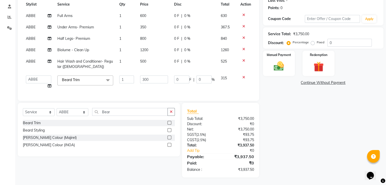
scroll to position [78, 0]
click at [154, 76] on input "300" at bounding box center [154, 80] width 28 height 8
type input "3"
type input "124"
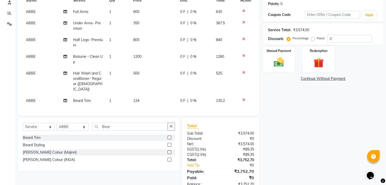
click at [157, 83] on tbody "ABBE Full Arms 1 600 0 F | 0 % 630 ABBE Under Arms- Premium 1 350 0 F | 0 % 367…" at bounding box center [138, 56] width 231 height 101
click at [242, 98] on icon at bounding box center [243, 100] width 3 height 4
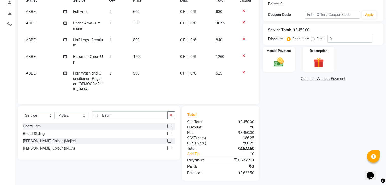
click at [126, 109] on div "Select Service Product Membership Package Voucher Prepaid Gift Card Select Styl…" at bounding box center [99, 133] width 162 height 54
click at [169, 146] on label at bounding box center [170, 148] width 4 height 4
click at [169, 147] on input "checkbox" at bounding box center [169, 148] width 3 height 3
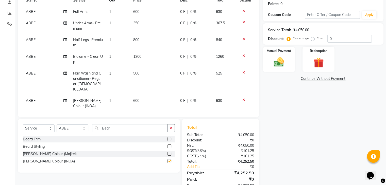
checkbox input "false"
click at [139, 97] on td "600" at bounding box center [153, 103] width 47 height 17
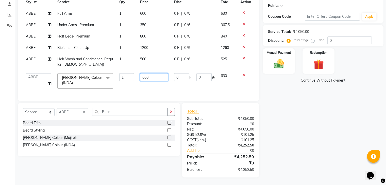
click at [156, 78] on input "600" at bounding box center [154, 77] width 28 height 8
type input "6"
type input "124"
click at [160, 86] on tbody "ABBE Full Arms 1 600 0 F | 0 % 630 ABBE Under Arms- Premium 1 350 0 F | 0 % 367…" at bounding box center [138, 50] width 231 height 84
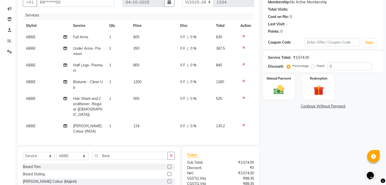
scroll to position [70, 0]
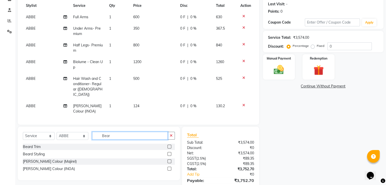
click at [128, 133] on input "Bear" at bounding box center [130, 136] width 76 height 8
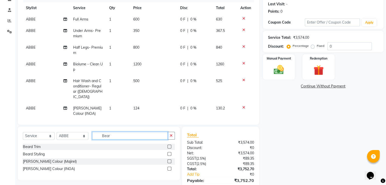
click at [123, 133] on input "Bear" at bounding box center [130, 136] width 76 height 8
click at [169, 145] on label at bounding box center [170, 147] width 4 height 4
click at [169, 145] on input "checkbox" at bounding box center [169, 146] width 3 height 3
checkbox input "false"
click at [136, 135] on input "Bear" at bounding box center [130, 136] width 76 height 8
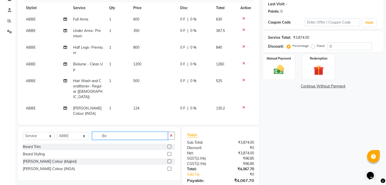
type input "B"
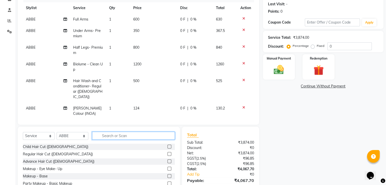
scroll to position [14, 0]
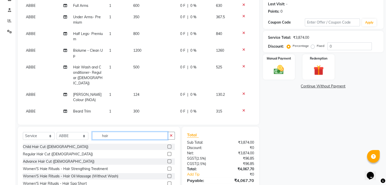
type input "hair"
click at [168, 154] on label at bounding box center [170, 154] width 4 height 4
click at [168, 154] on input "checkbox" at bounding box center [169, 154] width 3 height 3
checkbox input "false"
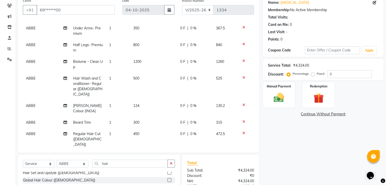
scroll to position [94, 0]
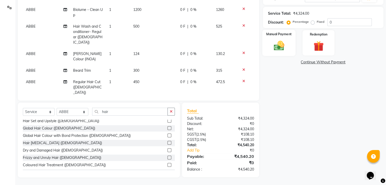
click at [290, 38] on div "Manual Payment" at bounding box center [278, 43] width 33 height 26
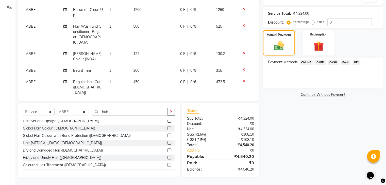
click at [307, 62] on span "ONLINE" at bounding box center [306, 63] width 13 height 6
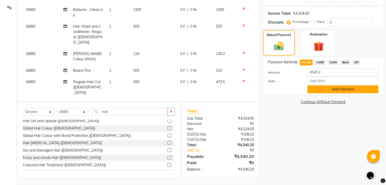
click at [328, 90] on button "Add Payment" at bounding box center [342, 90] width 71 height 8
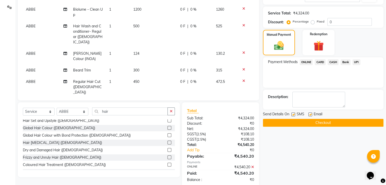
click at [318, 122] on button "Checkout" at bounding box center [323, 123] width 121 height 8
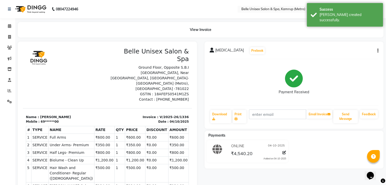
scroll to position [9, 0]
click at [347, 113] on button "Send Message" at bounding box center [345, 116] width 25 height 13
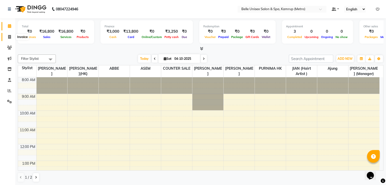
click at [6, 37] on span at bounding box center [9, 37] width 9 height 6
select select "service"
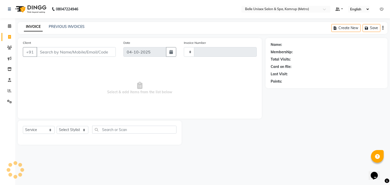
type input "1334"
select select "7291"
click at [52, 48] on input "Client" at bounding box center [76, 52] width 79 height 10
type input "e"
click at [82, 129] on select "Select Stylist ABBE Admin id Ajung [PERSON_NAME] UHD [PERSON_NAME] (Manager) AS…" at bounding box center [73, 130] width 32 height 8
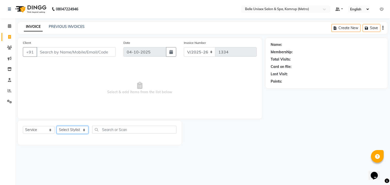
select select "88545"
click at [57, 126] on select "Select Stylist ABBE Admin id Ajung [PERSON_NAME] UHD [PERSON_NAME] (Manager) AS…" at bounding box center [73, 130] width 32 height 8
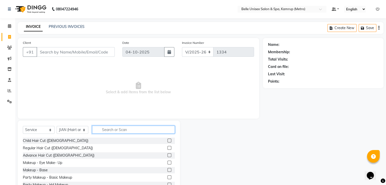
click at [111, 127] on input "text" at bounding box center [133, 130] width 83 height 8
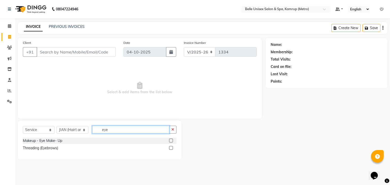
type input "eye"
click at [170, 149] on label at bounding box center [171, 148] width 4 height 4
click at [170, 149] on input "checkbox" at bounding box center [170, 148] width 3 height 3
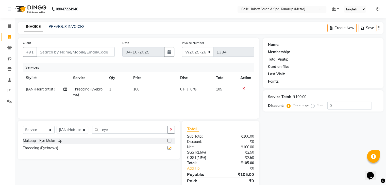
checkbox input "false"
click at [128, 128] on input "eye" at bounding box center [130, 130] width 76 height 8
type input "e"
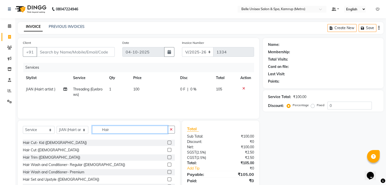
scroll to position [130, 0]
type input "Hair"
click at [168, 150] on label at bounding box center [170, 151] width 4 height 4
click at [168, 150] on input "checkbox" at bounding box center [169, 150] width 3 height 3
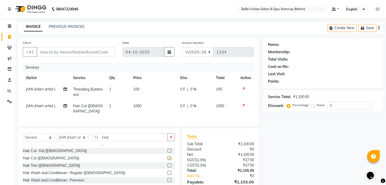
checkbox input "false"
click at [127, 136] on input "Hair" at bounding box center [130, 138] width 76 height 8
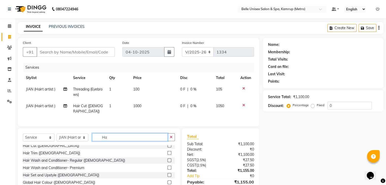
type input "H"
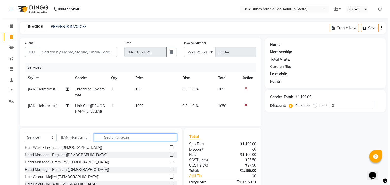
scroll to position [24, 0]
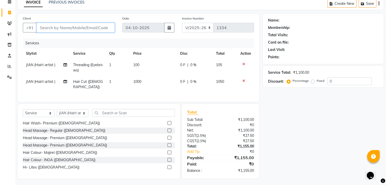
click at [68, 27] on input "Client" at bounding box center [76, 28] width 78 height 10
type input "6000742969"
click at [109, 26] on span "Add Client" at bounding box center [102, 27] width 20 height 5
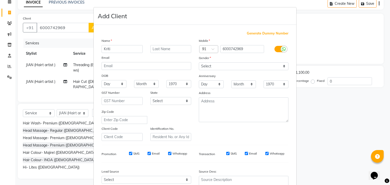
type input "Kriti"
click at [214, 66] on select "Select Male Female Other Prefer Not To Say" at bounding box center [244, 66] width 90 height 8
select select "female"
click at [199, 63] on select "Select Male Female Other Prefer Not To Say" at bounding box center [244, 66] width 90 height 8
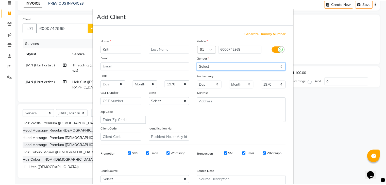
scroll to position [52, 0]
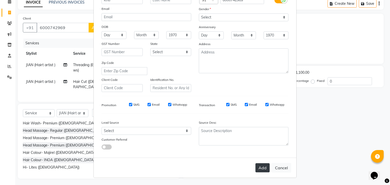
click at [264, 166] on button "Add" at bounding box center [262, 167] width 14 height 9
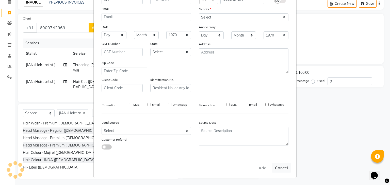
type input "60******69"
select select
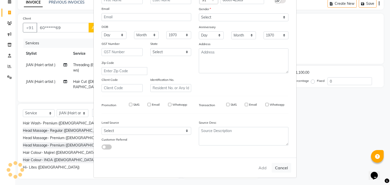
select select
checkbox input "false"
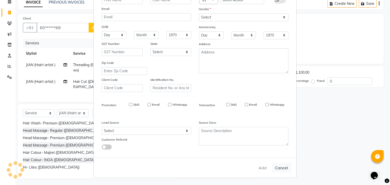
checkbox input "false"
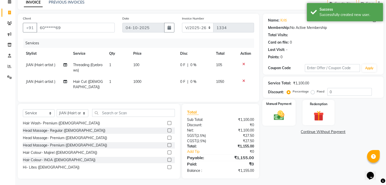
click at [278, 109] on div "Manual Payment" at bounding box center [278, 113] width 33 height 26
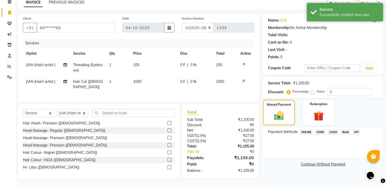
click at [308, 131] on span "ONLINE" at bounding box center [306, 132] width 13 height 6
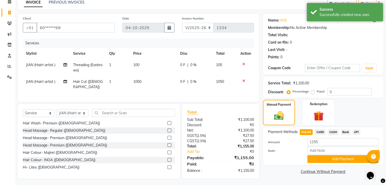
click at [317, 92] on label "Fixed" at bounding box center [321, 91] width 8 height 5
click at [313, 92] on input "Fixed" at bounding box center [314, 92] width 4 height 4
radio input "true"
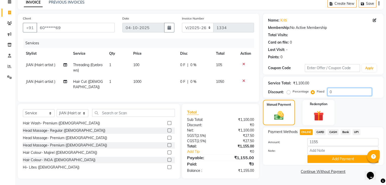
click at [337, 93] on input "0" at bounding box center [349, 92] width 44 height 8
type input "1298"
click at [279, 164] on div "Payment Methods ONLINE CARD CASH Bank UPI Amount: 1155 Note: Add Payment" at bounding box center [323, 146] width 121 height 38
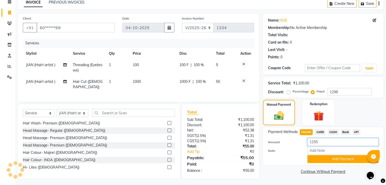
click at [324, 142] on input "1155" at bounding box center [342, 142] width 71 height 8
type input "1"
type input "1298"
click at [308, 150] on input "Note:" at bounding box center [342, 151] width 71 height 8
click at [305, 169] on div "Name: Kriti Membership: No Active Membership Total Visits: Card on file: 0 Last…" at bounding box center [325, 96] width 124 height 165
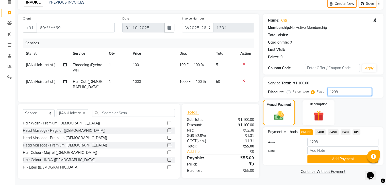
click at [342, 93] on input "1298" at bounding box center [349, 92] width 44 height 8
click at [342, 118] on div "Manual Payment Redemption" at bounding box center [323, 112] width 128 height 25
click at [354, 92] on input "1298" at bounding box center [349, 92] width 44 height 8
type input "1"
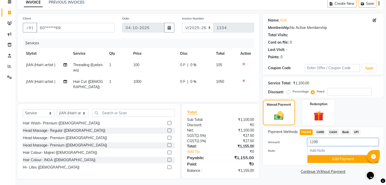
click at [324, 143] on input "1298" at bounding box center [342, 142] width 71 height 8
type input "1"
click at [317, 142] on input "number" at bounding box center [342, 142] width 71 height 8
click at [298, 166] on div "Name: Kriti Membership: No Active Membership Total Visits: Card on file: 0 Last…" at bounding box center [325, 96] width 124 height 165
click at [325, 144] on input "1298" at bounding box center [342, 142] width 71 height 8
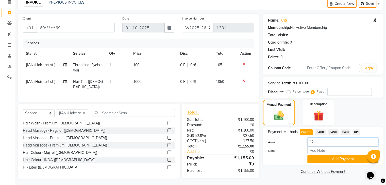
type input "1"
click at [297, 92] on label "Percentage" at bounding box center [301, 91] width 16 height 5
click at [291, 92] on input "Percentage" at bounding box center [290, 92] width 4 height 4
radio input "true"
click at [336, 92] on input "number" at bounding box center [349, 92] width 44 height 8
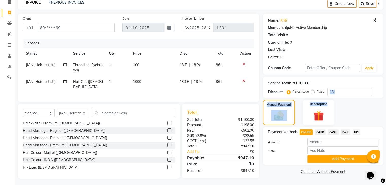
drag, startPoint x: 340, startPoint y: 98, endPoint x: 344, endPoint y: 94, distance: 6.5
click at [344, 94] on div "Name: Kriti Membership: No Active Membership Total Visits: Card on file: 0 Last…" at bounding box center [325, 96] width 124 height 165
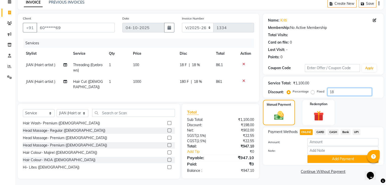
click at [344, 94] on input "18" at bounding box center [349, 92] width 44 height 8
type input "1"
click at [224, 83] on span "1050" at bounding box center [220, 81] width 8 height 5
select select "88545"
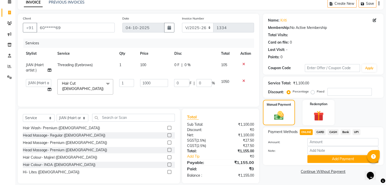
click at [236, 81] on td "1050" at bounding box center [227, 87] width 19 height 22
click at [231, 81] on td "1050" at bounding box center [227, 87] width 19 height 22
click at [229, 81] on span "1050" at bounding box center [225, 81] width 8 height 5
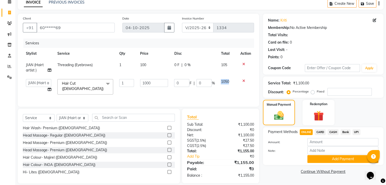
click at [229, 81] on span "1050" at bounding box center [225, 81] width 8 height 5
drag, startPoint x: 229, startPoint y: 81, endPoint x: 181, endPoint y: 92, distance: 49.0
click at [181, 92] on tr "ABBE Admin id Ajung ALEX UHD Anny (Manager) ASEM COUNTER SALE IMLE AO JIAN (Hai…" at bounding box center [138, 87] width 231 height 22
click at [181, 92] on td "0 F | 0 %" at bounding box center [194, 87] width 47 height 22
click at [226, 77] on td "1050" at bounding box center [227, 87] width 19 height 22
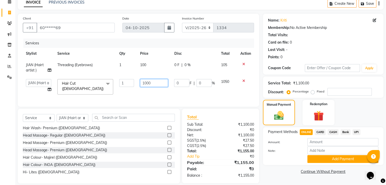
click at [158, 84] on input "1000" at bounding box center [154, 83] width 28 height 8
click at [224, 80] on td "1050" at bounding box center [227, 87] width 19 height 22
select select "88545"
click at [224, 80] on span "1050" at bounding box center [225, 81] width 8 height 5
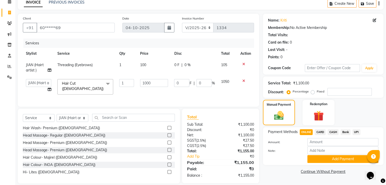
click at [200, 145] on div "CGST ( 2.5% )" at bounding box center [201, 145] width 37 height 5
click at [185, 67] on span "0 %" at bounding box center [187, 64] width 6 height 5
select select "88545"
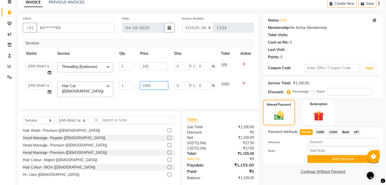
click at [162, 87] on input "1000" at bounding box center [154, 86] width 28 height 8
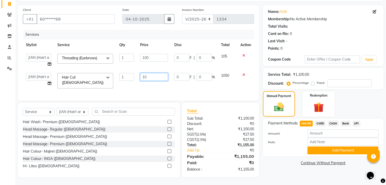
type input "1"
type input "1200"
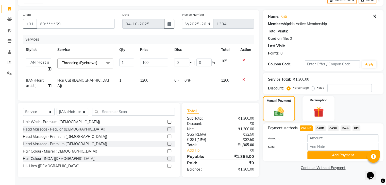
click at [164, 80] on td "1200" at bounding box center [154, 83] width 34 height 17
select select "88545"
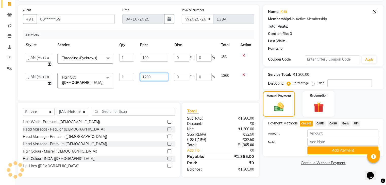
click at [158, 74] on input "1200" at bounding box center [154, 77] width 28 height 8
type input "1100"
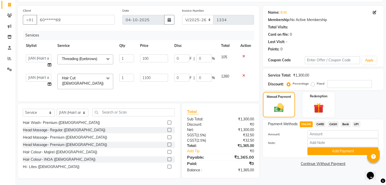
click at [165, 87] on td "1100" at bounding box center [154, 82] width 34 height 22
select select "88545"
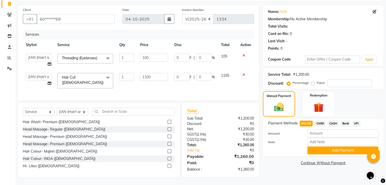
click at [165, 87] on td "1100" at bounding box center [154, 81] width 34 height 22
click at [157, 57] on input "100" at bounding box center [154, 58] width 28 height 8
type input "110"
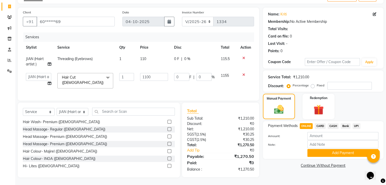
click at [159, 65] on td "110" at bounding box center [154, 61] width 34 height 17
select select "88545"
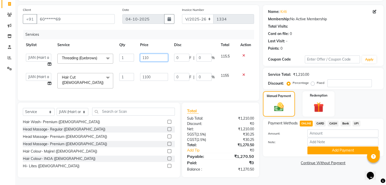
click at [152, 58] on input "110" at bounding box center [154, 58] width 28 height 8
type input "130"
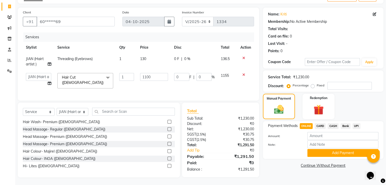
click at [156, 63] on td "130" at bounding box center [154, 61] width 34 height 17
select select "88545"
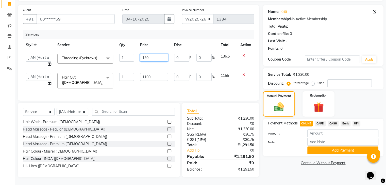
click at [155, 57] on input "130" at bounding box center [154, 58] width 28 height 8
type input "137"
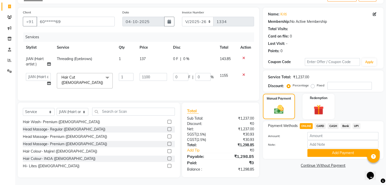
click at [156, 65] on td "137" at bounding box center [154, 61] width 34 height 17
select select "88545"
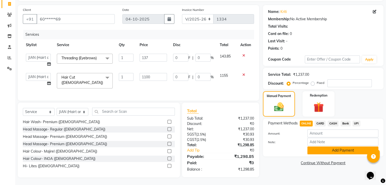
click at [329, 150] on button "Add Payment" at bounding box center [342, 151] width 71 height 8
click at [341, 151] on button "Add Payment" at bounding box center [342, 151] width 71 height 8
drag, startPoint x: 329, startPoint y: 136, endPoint x: 326, endPoint y: 132, distance: 4.7
click at [326, 132] on div "Amount:" at bounding box center [323, 134] width 118 height 9
click at [326, 132] on input "number" at bounding box center [342, 134] width 71 height 8
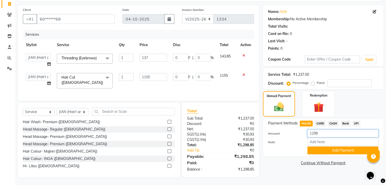
type input "1298"
click at [301, 144] on div "Note:" at bounding box center [323, 142] width 118 height 9
click at [325, 148] on button "Add Payment" at bounding box center [342, 151] width 71 height 8
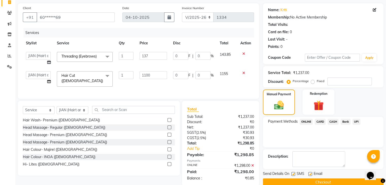
scroll to position [45, 0]
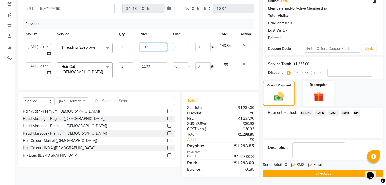
click at [155, 44] on input "137" at bounding box center [153, 47] width 27 height 8
type input "136"
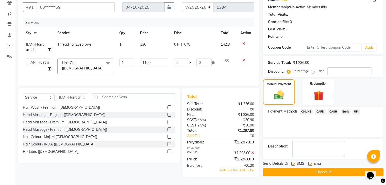
click at [174, 77] on div "Services Stylist Service Qty Price Disc Total Action JIAN (Hairt artist ) Threa…" at bounding box center [138, 49] width 231 height 63
click at [148, 45] on td "136" at bounding box center [154, 47] width 34 height 17
select select "88545"
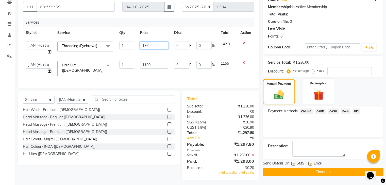
drag, startPoint x: 148, startPoint y: 45, endPoint x: 158, endPoint y: 46, distance: 10.3
click at [158, 46] on input "136" at bounding box center [154, 46] width 28 height 8
type input "13"
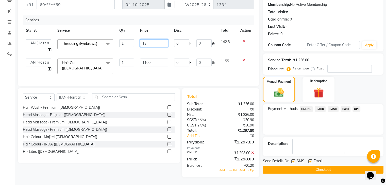
scroll to position [0, 0]
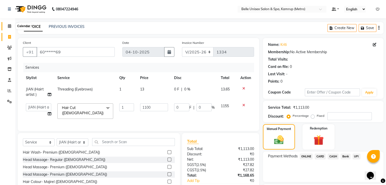
click at [10, 26] on icon at bounding box center [9, 26] width 3 height 4
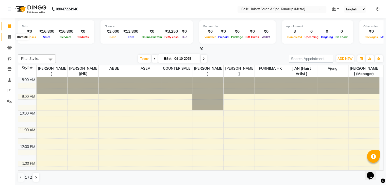
click at [9, 36] on icon at bounding box center [9, 37] width 3 height 4
select select "service"
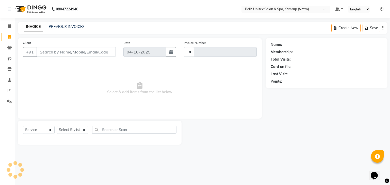
type input "1334"
select select "7291"
click at [60, 52] on input "Client" at bounding box center [76, 52] width 79 height 10
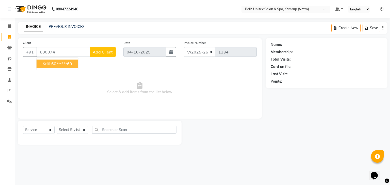
click at [61, 63] on ngb-highlight "60******69" at bounding box center [61, 63] width 21 height 5
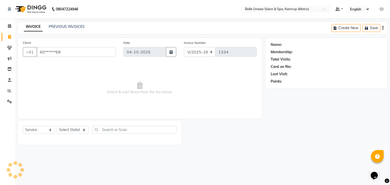
type input "60******69"
click at [76, 132] on select "Select Stylist ABBE Admin id Ajung ALEX UHD Anny (Manager) ASEM COUNTER SALE IM…" at bounding box center [73, 130] width 32 height 8
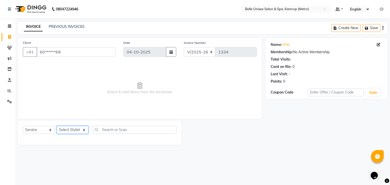
select select "76986"
click at [57, 126] on select "Select Stylist ABBE Admin id Ajung ALEX UHD Anny (Manager) ASEM COUNTER SALE IM…" at bounding box center [73, 130] width 32 height 8
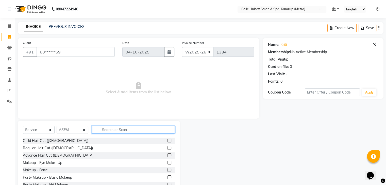
click at [120, 131] on input "text" at bounding box center [133, 130] width 83 height 8
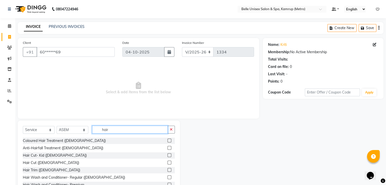
scroll to position [118, 0]
type input "hair"
click at [168, 162] on label at bounding box center [170, 162] width 4 height 4
click at [168, 162] on input "checkbox" at bounding box center [169, 162] width 3 height 3
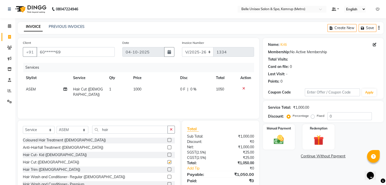
checkbox input "false"
click at [120, 129] on input "hair" at bounding box center [130, 130] width 76 height 8
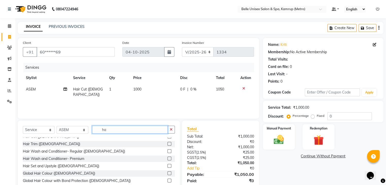
type input "h"
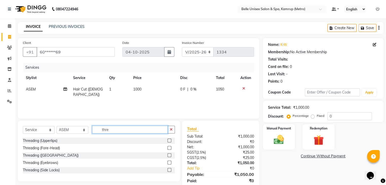
scroll to position [14, 0]
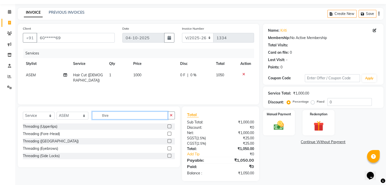
type input "thre"
click at [169, 149] on label at bounding box center [170, 149] width 4 height 4
click at [169, 149] on input "checkbox" at bounding box center [169, 148] width 3 height 3
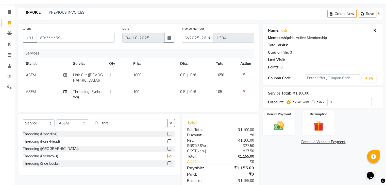
checkbox input "false"
click at [130, 124] on input "thre" at bounding box center [130, 123] width 76 height 8
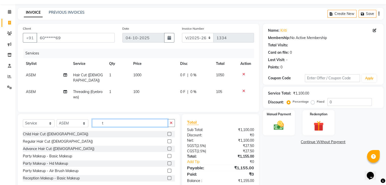
scroll to position [24, 0]
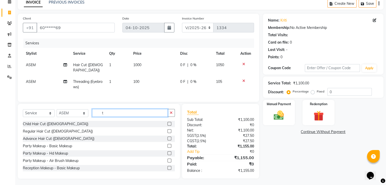
type input "t"
click at [139, 79] on span "100" at bounding box center [136, 81] width 6 height 5
select select "76986"
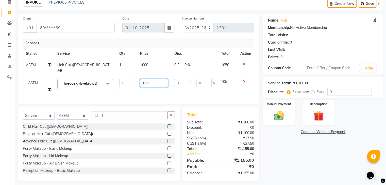
click at [148, 79] on input "100" at bounding box center [154, 83] width 28 height 8
type input "136"
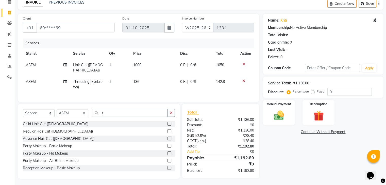
click at [155, 85] on td "136" at bounding box center [153, 84] width 47 height 17
select select "76986"
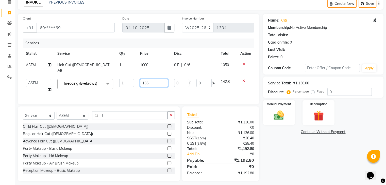
click at [157, 79] on input "136" at bounding box center [154, 83] width 28 height 8
type input "137"
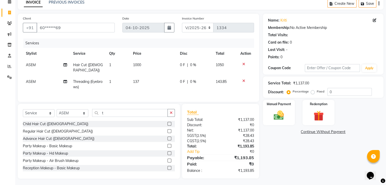
click at [156, 88] on div "Services Stylist Service Qty Price Disc Total Action ASEM Hair Cut (Female) 1 1…" at bounding box center [138, 68] width 231 height 58
click at [136, 79] on span "137" at bounding box center [136, 81] width 6 height 5
select select "76986"
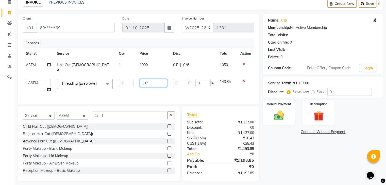
click at [152, 79] on input "137" at bounding box center [153, 83] width 27 height 8
type input "136"
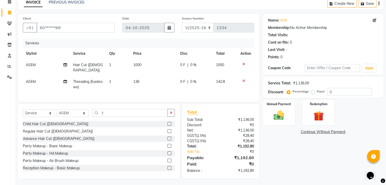
click at [145, 66] on td "1000" at bounding box center [153, 67] width 47 height 17
select select "76986"
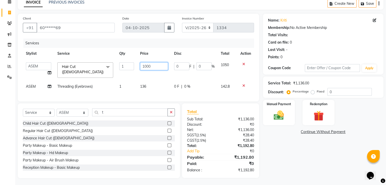
click at [151, 67] on input "1000" at bounding box center [154, 66] width 28 height 8
type input "1100"
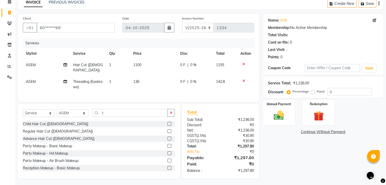
click at [154, 80] on td "136" at bounding box center [153, 84] width 47 height 17
select select "76986"
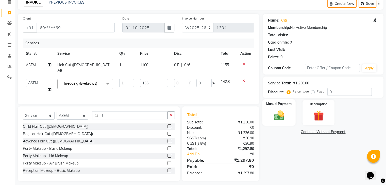
click at [282, 113] on img at bounding box center [278, 116] width 17 height 12
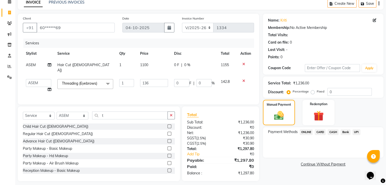
click at [308, 131] on span "ONLINE" at bounding box center [306, 132] width 13 height 6
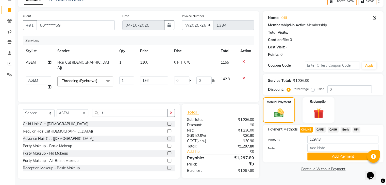
scroll to position [23, 0]
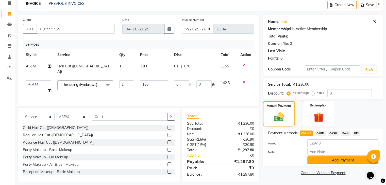
click at [343, 162] on button "Add Payment" at bounding box center [342, 161] width 71 height 8
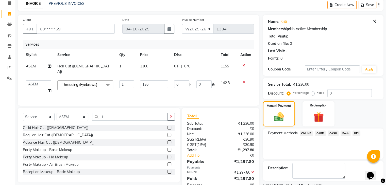
scroll to position [43, 0]
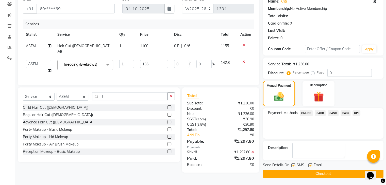
click at [314, 173] on button "Checkout" at bounding box center [323, 174] width 121 height 8
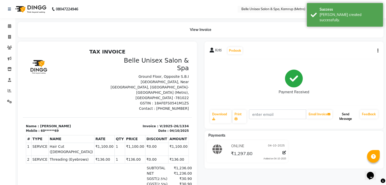
click at [343, 116] on button "Send Message" at bounding box center [345, 116] width 25 height 13
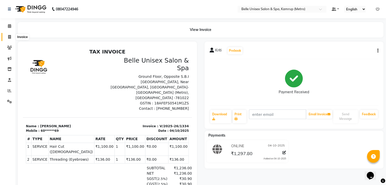
click at [10, 35] on span at bounding box center [9, 37] width 9 height 6
select select "service"
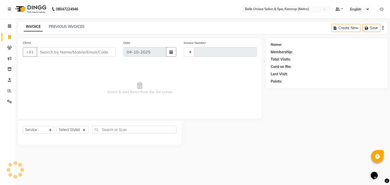
type input "1335"
select select "7291"
click at [84, 132] on select "Select Stylist ABBE Admin id Ajung ALEX UHD Anny (Manager) ASEM COUNTER SALE IM…" at bounding box center [73, 130] width 32 height 8
select select "82274"
click at [57, 126] on select "Select Stylist ABBE Admin id Ajung ALEX UHD Anny (Manager) ASEM COUNTER SALE IM…" at bounding box center [73, 130] width 32 height 8
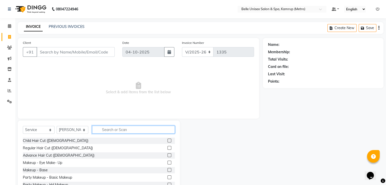
click at [106, 133] on input "text" at bounding box center [133, 130] width 83 height 8
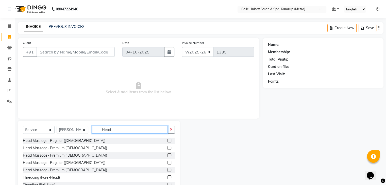
type input "Head"
click at [168, 162] on label at bounding box center [170, 163] width 4 height 4
click at [168, 162] on input "checkbox" at bounding box center [169, 162] width 3 height 3
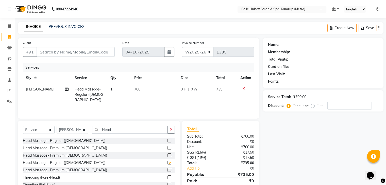
checkbox input "false"
click at [127, 135] on div "Select Service Product Membership Package Voucher Prepaid Gift Card Select Styl…" at bounding box center [99, 132] width 152 height 12
click at [128, 131] on input "Head" at bounding box center [130, 130] width 76 height 8
type input "H"
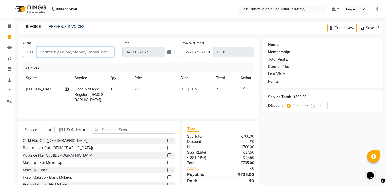
click at [75, 55] on input "Client" at bounding box center [76, 52] width 78 height 10
type input "8"
type input "0"
type input "8253814615"
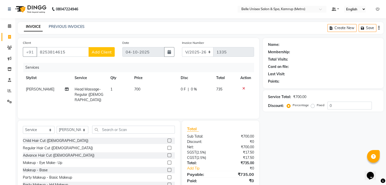
click at [101, 52] on span "Add Client" at bounding box center [102, 52] width 20 height 5
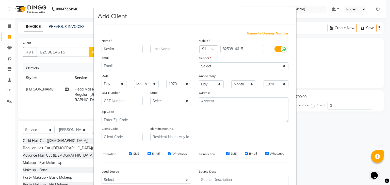
type input "Kavita"
click at [162, 50] on input "text" at bounding box center [170, 49] width 41 height 8
type input "Jain"
click at [200, 64] on select "Select Male Female Other Prefer Not To Say" at bounding box center [244, 66] width 90 height 8
select select "female"
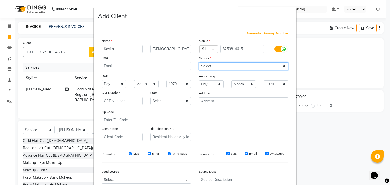
click at [199, 63] on select "Select Male Female Other Prefer Not To Say" at bounding box center [244, 66] width 90 height 8
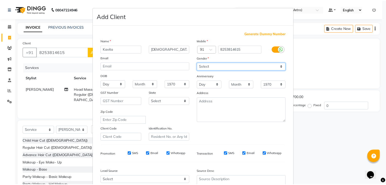
scroll to position [52, 0]
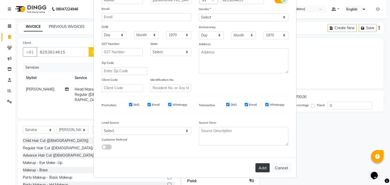
click at [258, 171] on button "Add" at bounding box center [262, 167] width 14 height 9
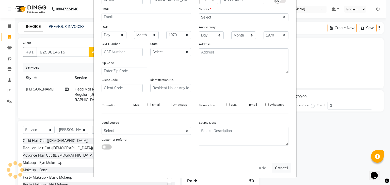
type input "82******15"
select select
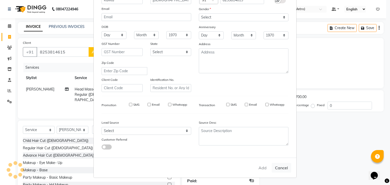
select select
checkbox input "false"
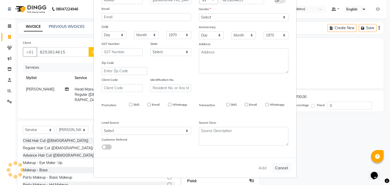
checkbox input "false"
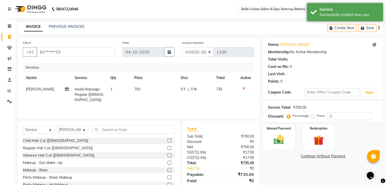
scroll to position [18, 0]
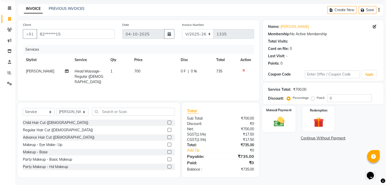
click at [291, 120] on div "Manual Payment" at bounding box center [278, 119] width 33 height 26
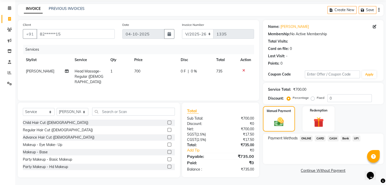
click at [309, 138] on span "ONLINE" at bounding box center [306, 139] width 13 height 6
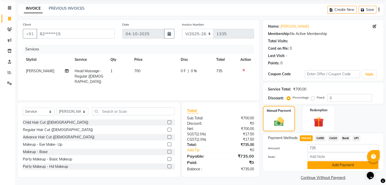
click at [332, 166] on button "Add Payment" at bounding box center [342, 165] width 71 height 8
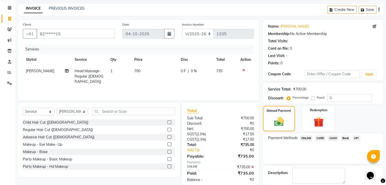
scroll to position [43, 0]
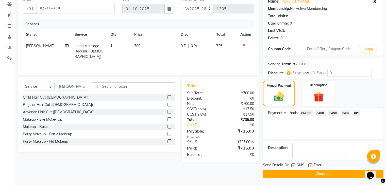
click at [320, 174] on button "Checkout" at bounding box center [323, 174] width 121 height 8
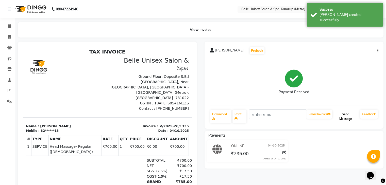
click at [347, 118] on button "Send Message" at bounding box center [345, 116] width 25 height 13
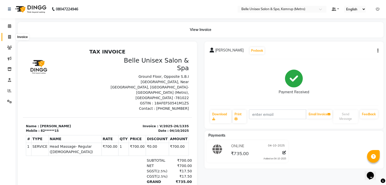
click at [9, 35] on icon at bounding box center [9, 37] width 3 height 4
select select "service"
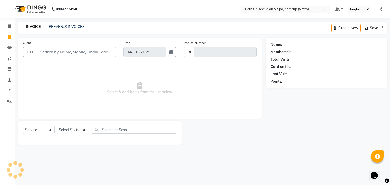
type input "1338"
select select "7291"
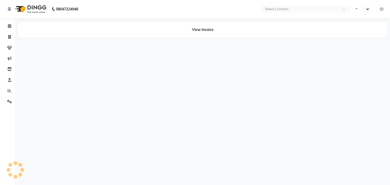
select select "en"
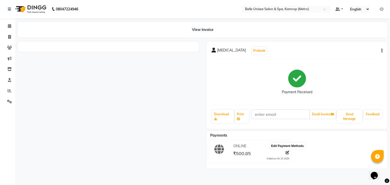
click at [286, 152] on icon at bounding box center [288, 153] width 4 height 4
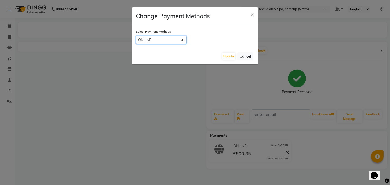
click at [183, 39] on select "ONLINE CARD CASH Bank UPI" at bounding box center [161, 40] width 51 height 8
select select "1"
click at [136, 36] on select "ONLINE CARD CASH Bank UPI" at bounding box center [161, 40] width 51 height 8
click at [225, 57] on button "Update" at bounding box center [228, 56] width 13 height 7
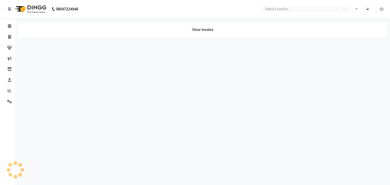
select select "en"
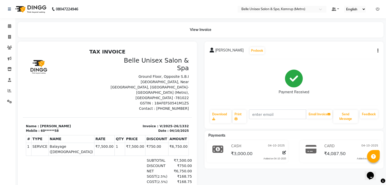
click at [378, 51] on icon "button" at bounding box center [377, 51] width 1 height 0
click at [354, 53] on div "Edit Item Staff" at bounding box center [352, 54] width 35 height 6
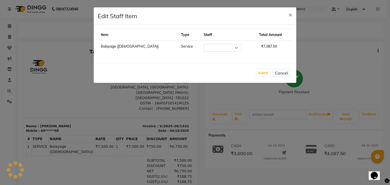
select select "88545"
click at [286, 71] on button "Cancel" at bounding box center [282, 73] width 20 height 10
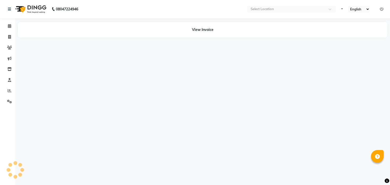
select select "en"
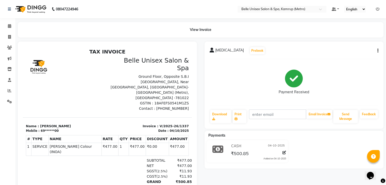
click at [377, 51] on button "button" at bounding box center [376, 50] width 3 height 5
click at [353, 52] on div "Edit Item Staff" at bounding box center [352, 54] width 35 height 6
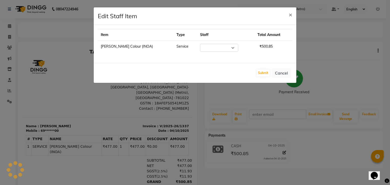
select select "88545"
click at [287, 73] on button "Cancel" at bounding box center [282, 73] width 20 height 10
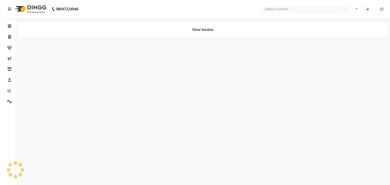
select select "en"
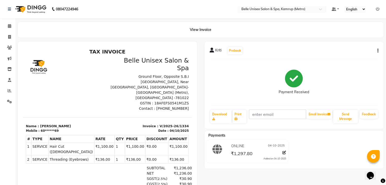
click at [377, 51] on icon "button" at bounding box center [377, 51] width 1 height 0
click at [351, 54] on div "Edit Item Staff" at bounding box center [352, 54] width 35 height 6
select select
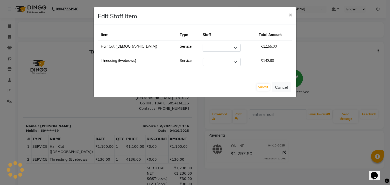
select select "76986"
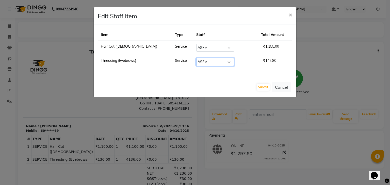
click at [222, 60] on select "Select ABBE Admin id Ajung [PERSON_NAME] UHD [PERSON_NAME] (Manager) ASEM COUNT…" at bounding box center [215, 62] width 38 height 8
select select "88545"
click at [196, 58] on select "Select ABBE Admin id Ajung [PERSON_NAME] UHD [PERSON_NAME] (Manager) ASEM COUNT…" at bounding box center [215, 62] width 38 height 8
click at [267, 86] on button "Submit" at bounding box center [263, 87] width 13 height 7
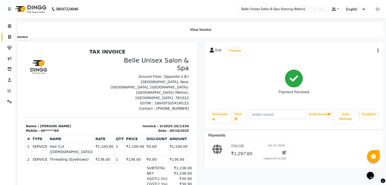
click at [9, 37] on icon at bounding box center [9, 37] width 3 height 4
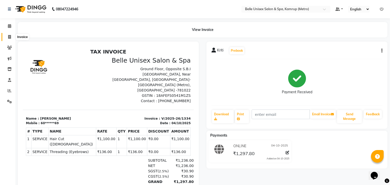
select select "service"
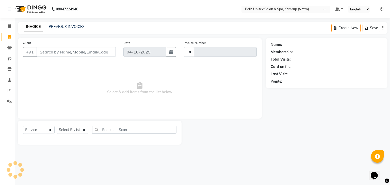
type input "1338"
select select "7291"
click at [58, 54] on input "Client" at bounding box center [76, 52] width 79 height 10
click at [70, 128] on select "Select Stylist ABBE Admin id Ajung ALEX UHD Anny (Manager) ASEM COUNTER SALE IM…" at bounding box center [73, 130] width 32 height 8
select select "82302"
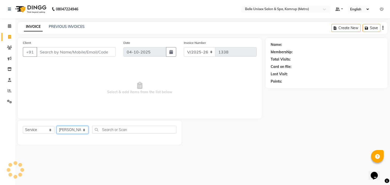
click at [57, 126] on select "Select Stylist ABBE Admin id Ajung ALEX UHD Anny (Manager) ASEM COUNTER SALE IM…" at bounding box center [73, 130] width 32 height 8
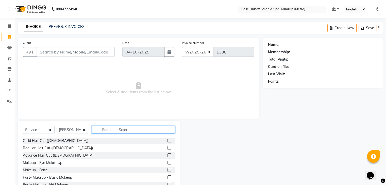
click at [110, 128] on input "text" at bounding box center [133, 130] width 83 height 8
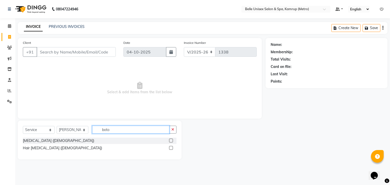
type input "boto"
click at [172, 148] on label at bounding box center [171, 148] width 4 height 4
click at [172, 148] on input "checkbox" at bounding box center [170, 148] width 3 height 3
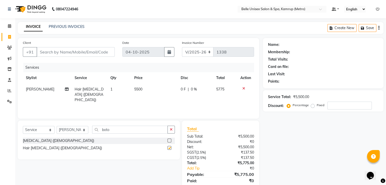
checkbox input "false"
click at [137, 131] on input "boto" at bounding box center [130, 130] width 76 height 8
type input "b"
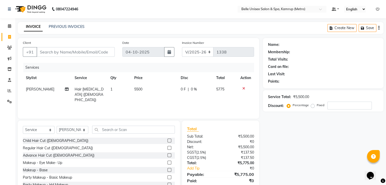
click at [138, 90] on span "5500" at bounding box center [138, 89] width 8 height 5
select select "82302"
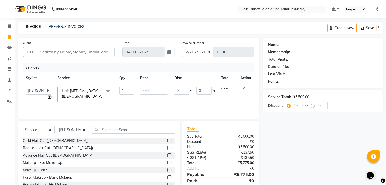
click at [168, 90] on td "5500" at bounding box center [154, 95] width 34 height 22
click at [164, 90] on input "5500" at bounding box center [154, 91] width 28 height 8
type input "5"
type input "6000"
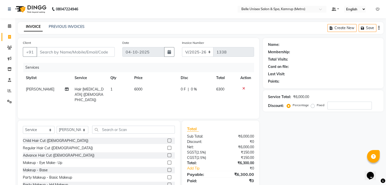
click at [162, 102] on div "Services Stylist Service Qty Price Disc Total Action ALEX UHD Hair Botox (Femal…" at bounding box center [138, 88] width 231 height 51
click at [60, 51] on input "Client" at bounding box center [76, 52] width 78 height 10
type input "M"
type input "0"
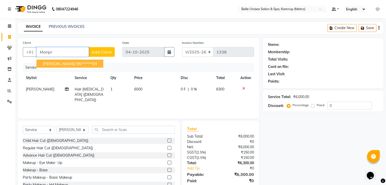
click at [76, 63] on ngb-highlight "95******04" at bounding box center [86, 63] width 21 height 5
type input "95******04"
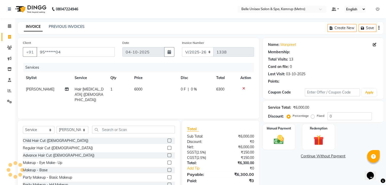
select select "1: Object"
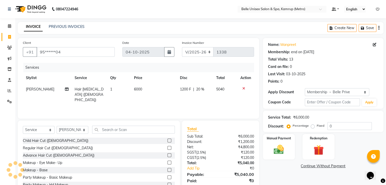
type input "20"
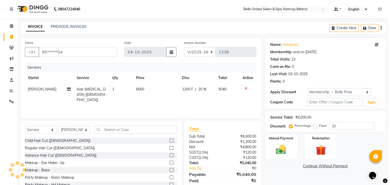
scroll to position [18, 0]
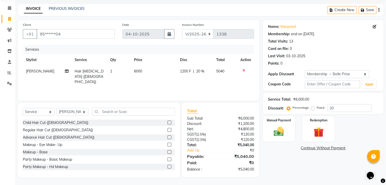
click at [140, 72] on span "6000" at bounding box center [138, 71] width 8 height 5
select select "82302"
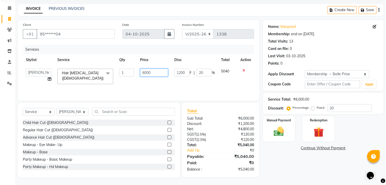
click at [156, 75] on input "6000" at bounding box center [154, 73] width 28 height 8
type input "6"
type input "6500"
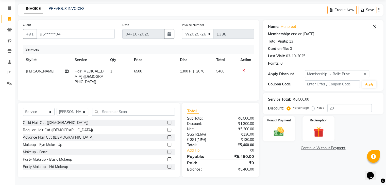
click at [158, 78] on td "6500" at bounding box center [154, 77] width 46 height 22
select select "82302"
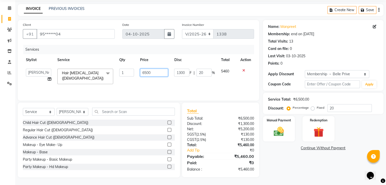
click at [160, 75] on input "6500" at bounding box center [154, 73] width 28 height 8
type input "6"
type input "7"
type input "7000"
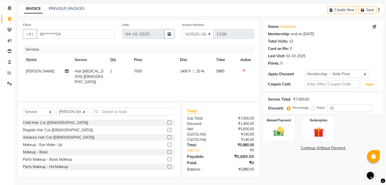
click at [166, 86] on div "Services Stylist Service Qty Price Disc Total Action ALEX UHD Hair Botox (Femal…" at bounding box center [138, 70] width 231 height 51
click at [140, 72] on span "7000" at bounding box center [138, 71] width 8 height 5
select select "82302"
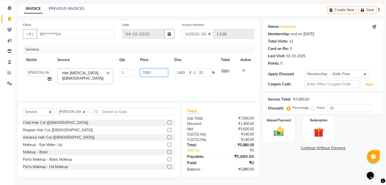
click at [158, 71] on input "7000" at bounding box center [154, 73] width 28 height 8
type input "7500"
click at [159, 81] on td "7500" at bounding box center [154, 77] width 34 height 22
select select "82302"
click at [156, 73] on input "7500" at bounding box center [154, 73] width 28 height 8
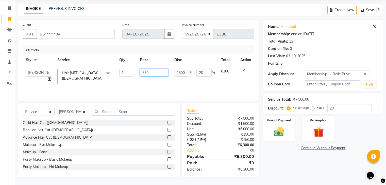
type input "7300"
click at [168, 87] on div "Services Stylist Service Qty Price Disc Total Action ABBE Admin id Ajung ALEX U…" at bounding box center [138, 70] width 231 height 51
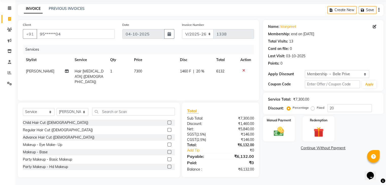
click at [139, 70] on span "7300" at bounding box center [138, 71] width 8 height 5
select select "82302"
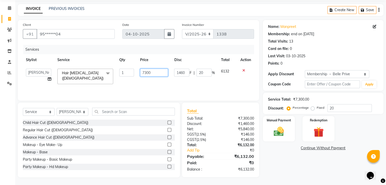
click at [156, 72] on input "7300" at bounding box center [154, 73] width 28 height 8
type input "7100"
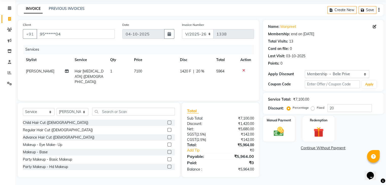
click at [161, 81] on td "7100" at bounding box center [154, 77] width 46 height 22
select select "82302"
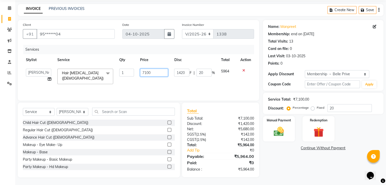
click at [153, 72] on input "7100" at bounding box center [154, 73] width 28 height 8
type input "7200"
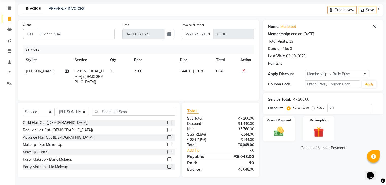
click at [157, 78] on td "7200" at bounding box center [154, 77] width 46 height 22
select select "82302"
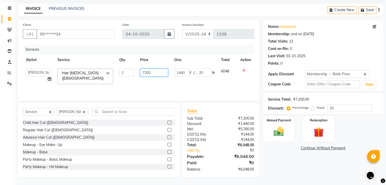
click at [162, 73] on input "7200" at bounding box center [154, 73] width 28 height 8
type input "7198"
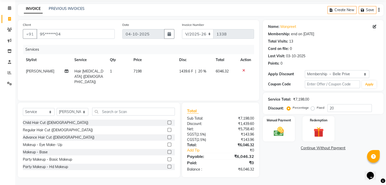
click at [166, 86] on div "Services Stylist Service Qty Price Disc Total Action ALEX UHD Hair Botox (Femal…" at bounding box center [138, 70] width 231 height 51
click at [142, 72] on td "7198" at bounding box center [153, 77] width 46 height 22
select select "82302"
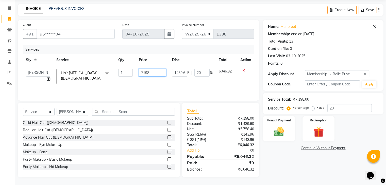
click at [153, 72] on input "7198" at bounding box center [152, 73] width 27 height 8
type input "7200"
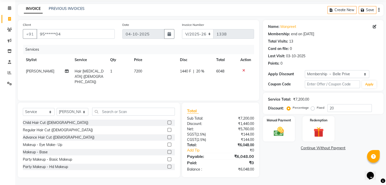
click at [160, 84] on div "Services Stylist Service Qty Price Disc Total Action ALEX UHD Hair Botox (Femal…" at bounding box center [138, 70] width 231 height 51
click at [138, 72] on span "7200" at bounding box center [138, 71] width 8 height 5
select select "82302"
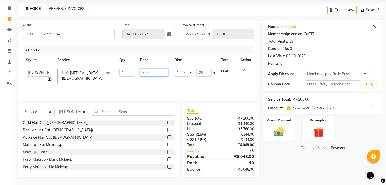
click at [157, 72] on input "7200" at bounding box center [154, 73] width 28 height 8
type input "7500"
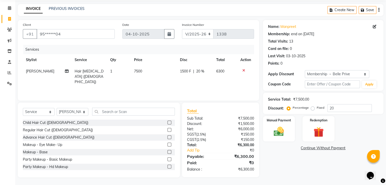
click at [159, 81] on td "7500" at bounding box center [154, 77] width 46 height 22
select select "82302"
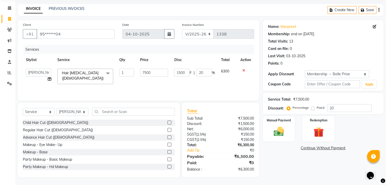
click at [166, 82] on td "7500" at bounding box center [154, 77] width 34 height 22
click at [106, 34] on input "95******04" at bounding box center [76, 34] width 78 height 10
click at [227, 85] on div "Services Stylist Service Qty Price Disc Total Action ABBE Admin id Ajung ALEX U…" at bounding box center [138, 70] width 231 height 51
click at [281, 122] on label "Manual Payment" at bounding box center [278, 120] width 25 height 5
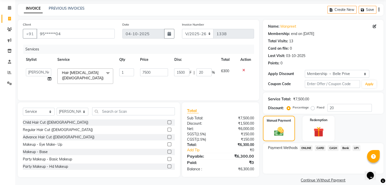
click at [164, 84] on td "7500" at bounding box center [154, 76] width 34 height 22
click at [157, 70] on input "7500" at bounding box center [154, 73] width 28 height 8
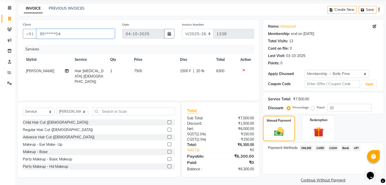
click at [86, 35] on input "95******04" at bounding box center [76, 34] width 78 height 10
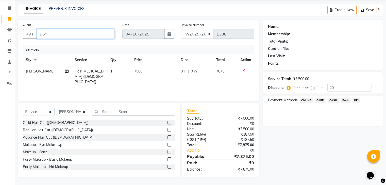
type input "95"
type input "0"
type input "9"
type input "8822080850"
click at [98, 33] on span "Add Client" at bounding box center [102, 33] width 20 height 5
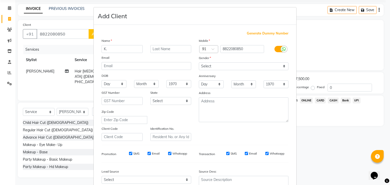
type input "K."
click at [153, 53] on input "text" at bounding box center [170, 49] width 41 height 8
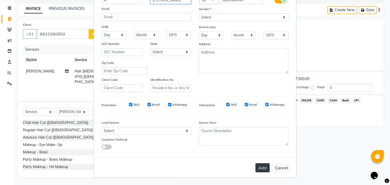
type input "Roy"
click at [262, 167] on button "Add" at bounding box center [262, 167] width 14 height 9
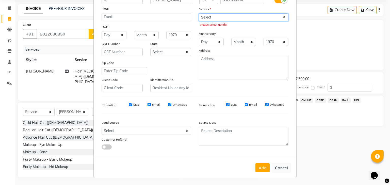
click at [217, 15] on select "Select Male Female Other Prefer Not To Say" at bounding box center [244, 17] width 90 height 8
select select "male"
click at [199, 13] on select "Select Male Female Other Prefer Not To Say" at bounding box center [244, 17] width 90 height 8
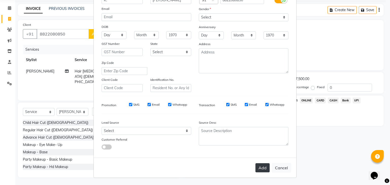
click at [262, 166] on button "Add" at bounding box center [262, 167] width 14 height 9
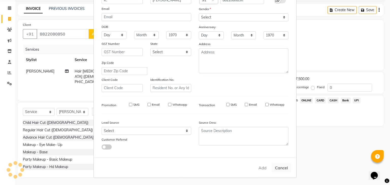
type input "88******50"
select select
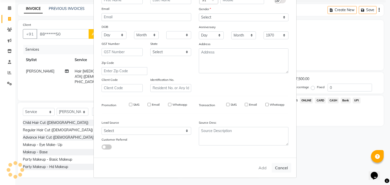
select select
checkbox input "false"
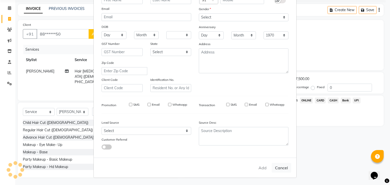
checkbox input "false"
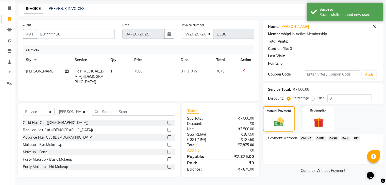
click at [290, 25] on div "Name: K. Roy" at bounding box center [323, 26] width 110 height 5
click at [373, 26] on icon at bounding box center [375, 27] width 4 height 4
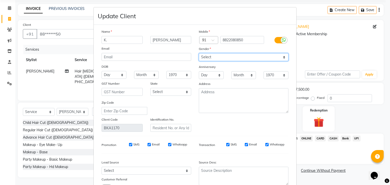
click at [233, 56] on select "Select Male Female Other Prefer Not To Say" at bounding box center [244, 57] width 90 height 8
select select "female"
click at [199, 54] on select "Select Male Female Other Prefer Not To Say" at bounding box center [244, 57] width 90 height 8
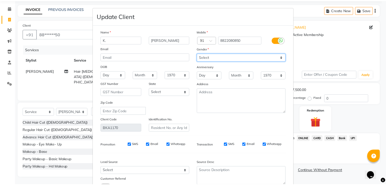
scroll to position [43, 0]
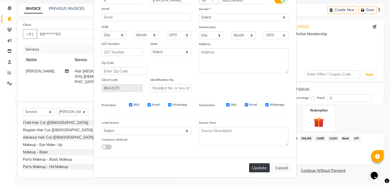
click at [257, 170] on button "Update" at bounding box center [259, 167] width 21 height 9
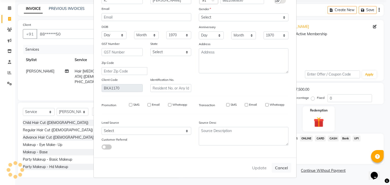
select select
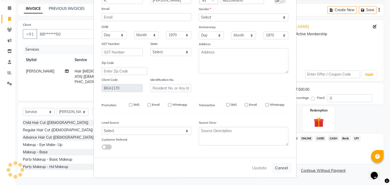
select select
checkbox input "false"
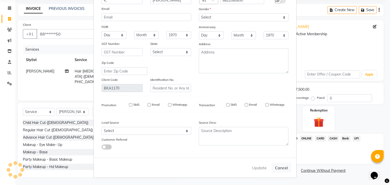
checkbox input "false"
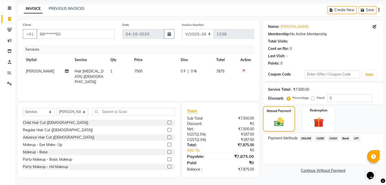
click at [304, 138] on span "ONLINE" at bounding box center [306, 139] width 13 height 6
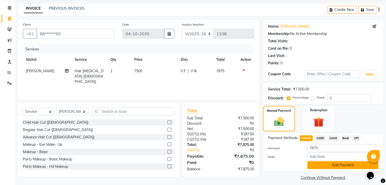
click at [332, 166] on button "Add Payment" at bounding box center [342, 165] width 71 height 8
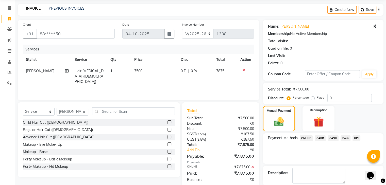
scroll to position [43, 0]
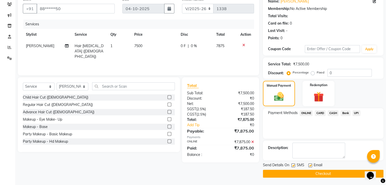
click at [322, 174] on button "Checkout" at bounding box center [323, 174] width 121 height 8
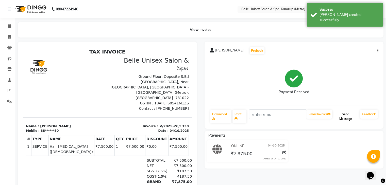
click at [351, 113] on button "Send Message" at bounding box center [345, 116] width 25 height 13
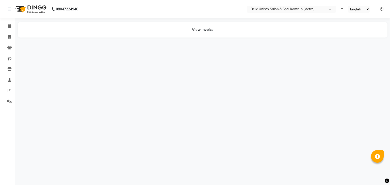
select select "en"
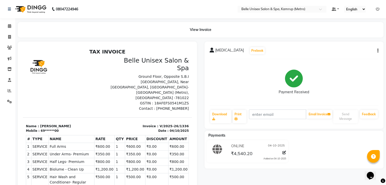
scroll to position [9, 0]
